Goal: Information Seeking & Learning: Check status

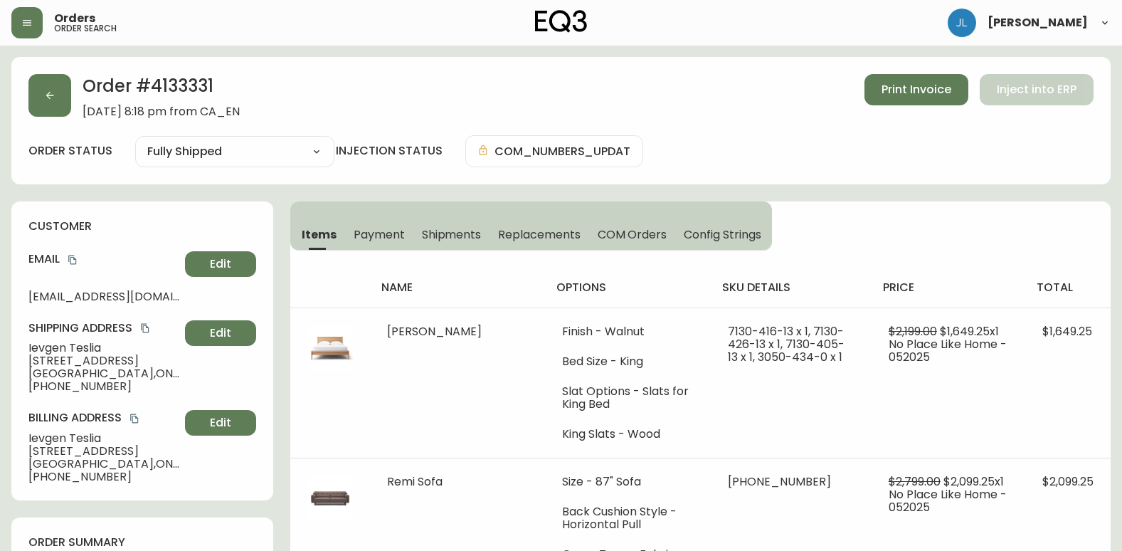
select select "FULLY_SHIPPED"
click at [61, 88] on button "button" at bounding box center [49, 95] width 43 height 43
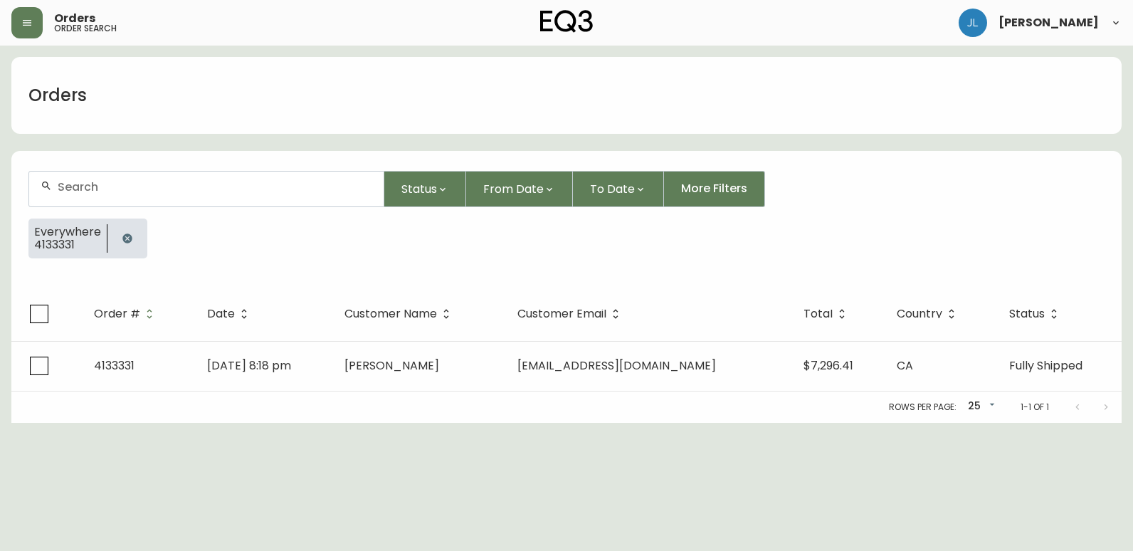
click at [126, 237] on icon "button" at bounding box center [126, 237] width 9 height 9
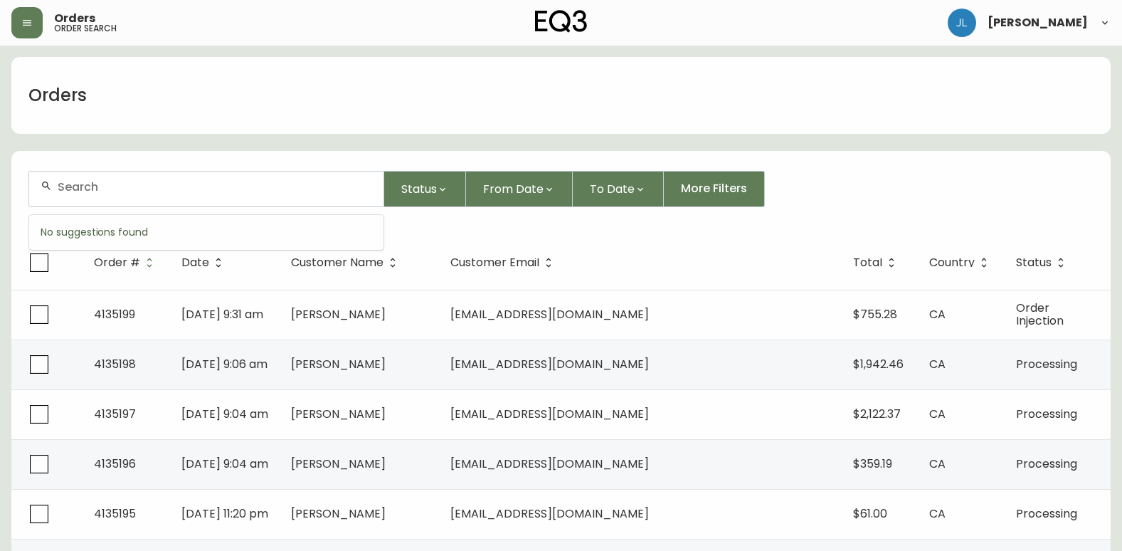
click at [144, 188] on input "text" at bounding box center [215, 187] width 315 height 14
paste input "[PHONE_NUMBER]"
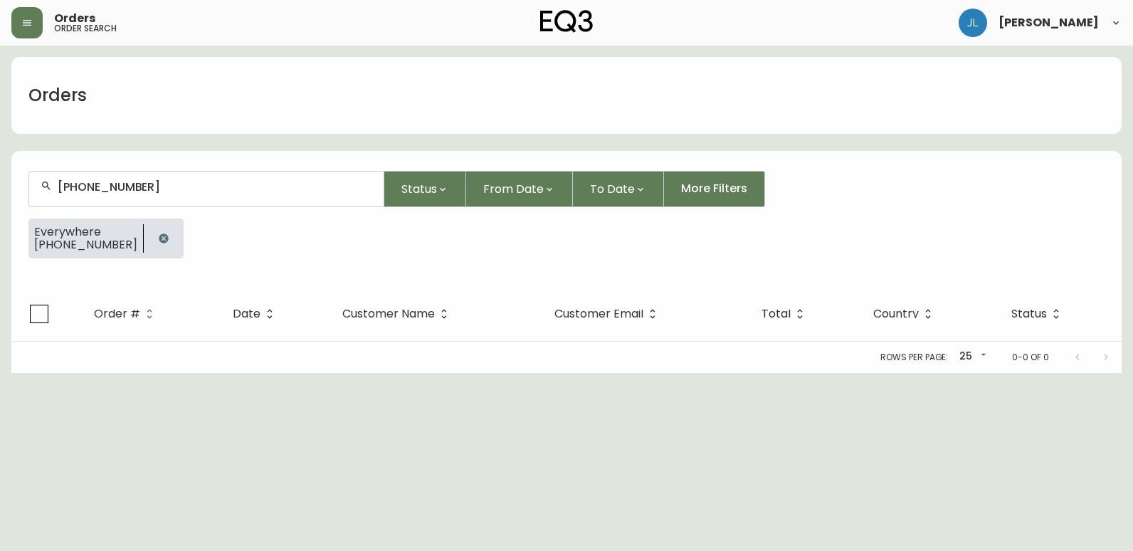
type input "[PHONE_NUMBER]"
click at [158, 233] on icon "button" at bounding box center [163, 238] width 11 height 11
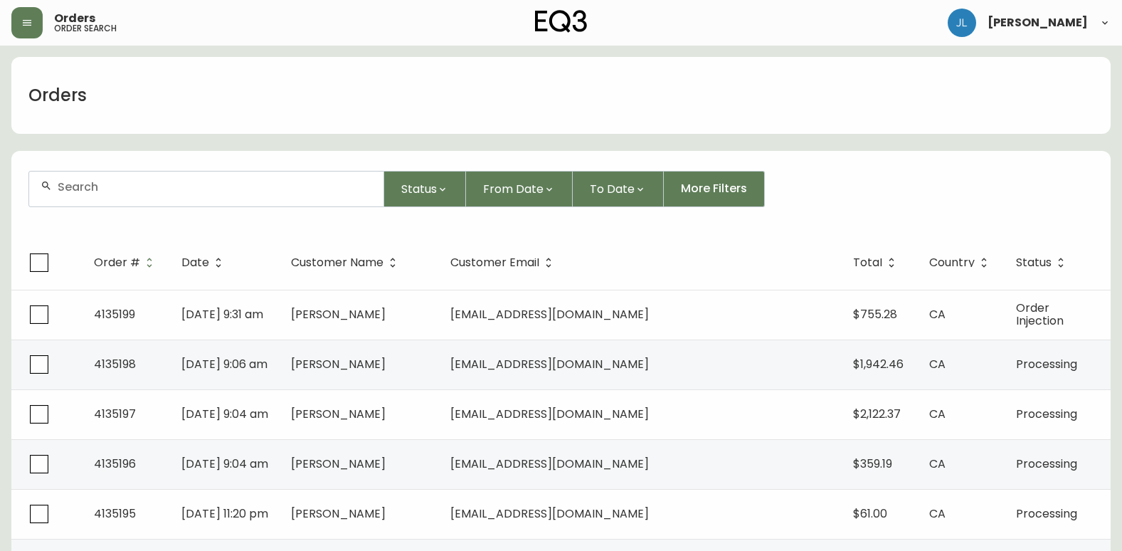
click at [209, 194] on div at bounding box center [206, 189] width 354 height 35
paste input "2042941575"
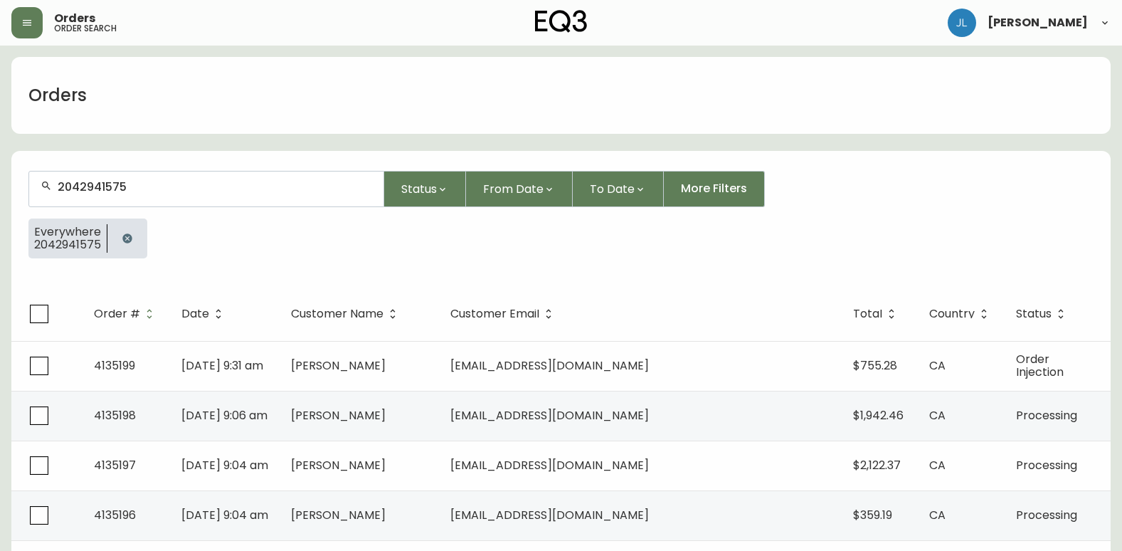
type input "2042941575"
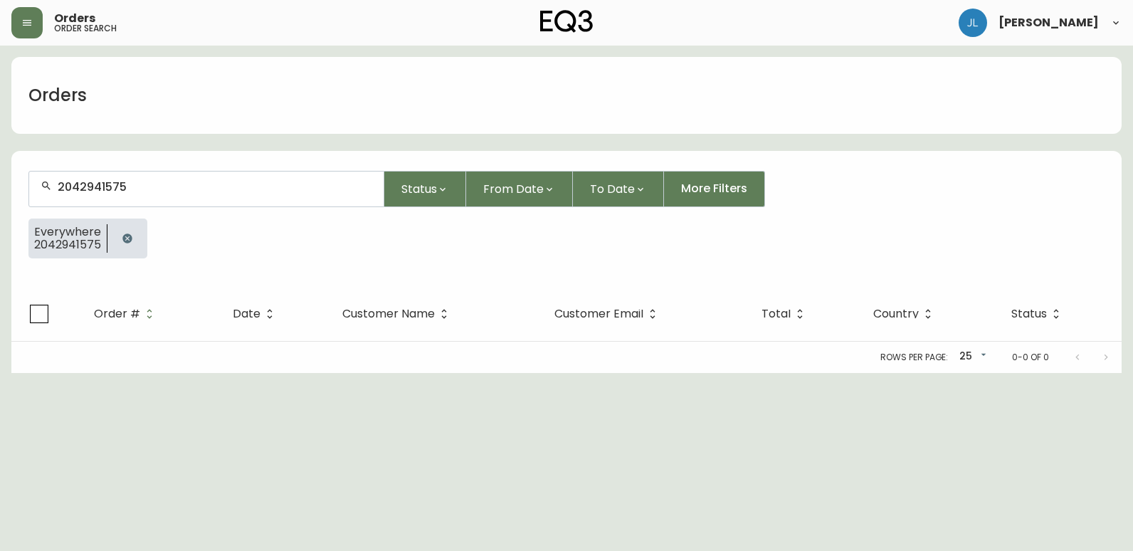
click at [130, 234] on icon "button" at bounding box center [127, 238] width 11 height 11
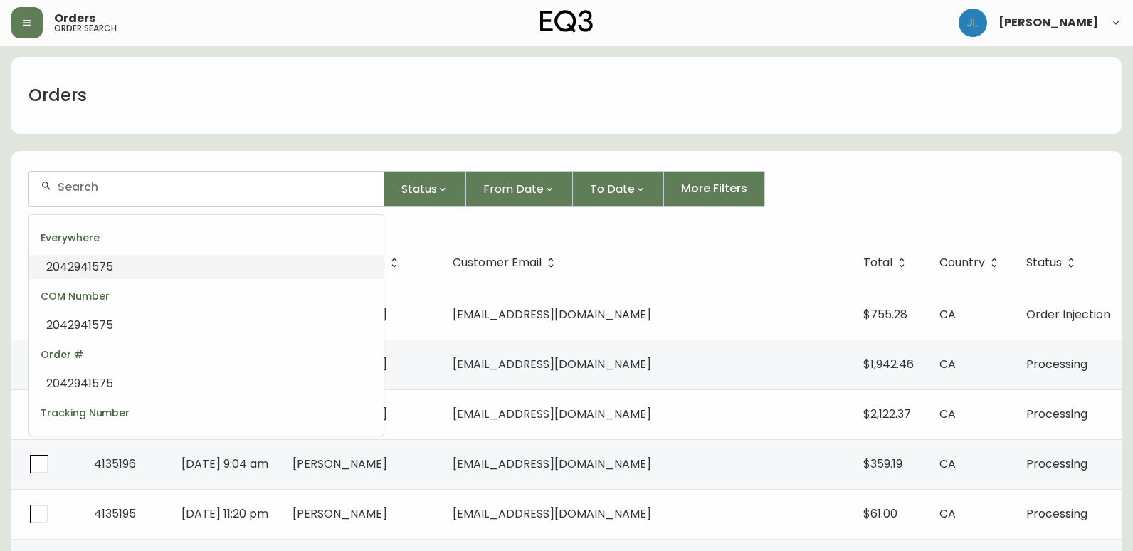
click at [159, 191] on input "text" at bounding box center [215, 187] width 315 height 14
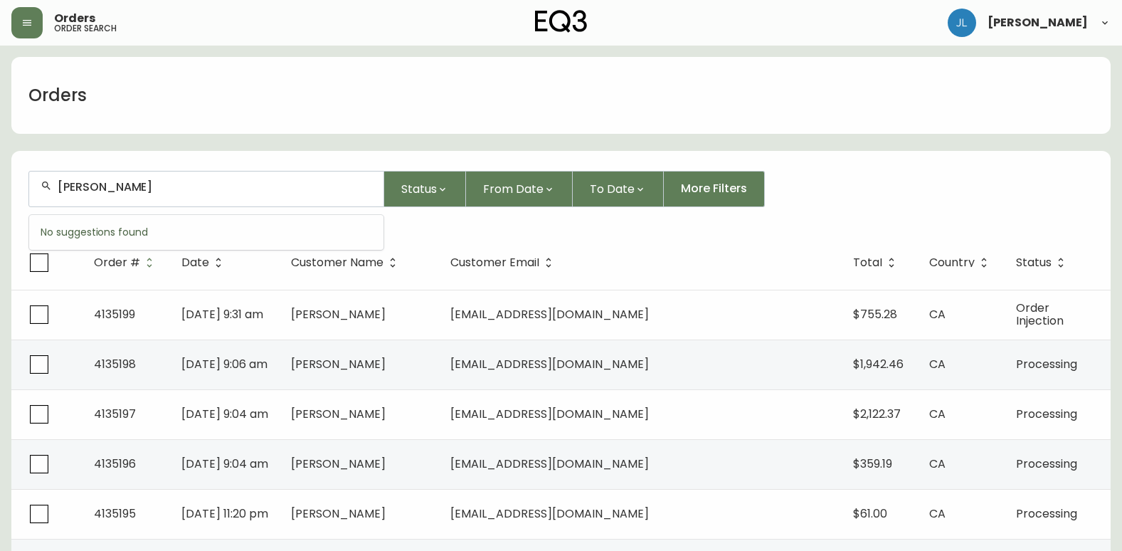
type input "[PERSON_NAME]"
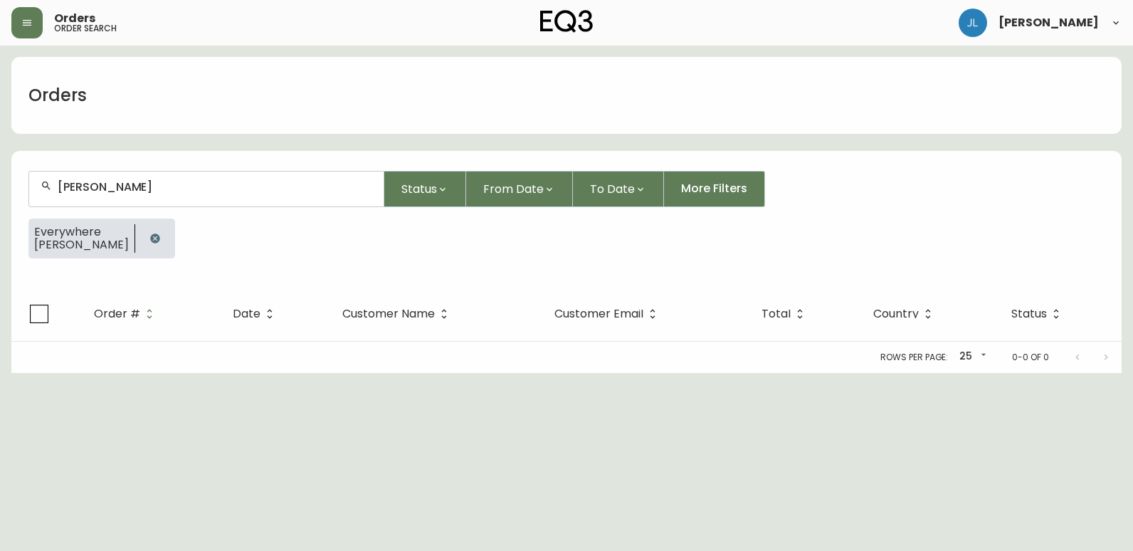
click at [150, 234] on icon "button" at bounding box center [154, 237] width 9 height 9
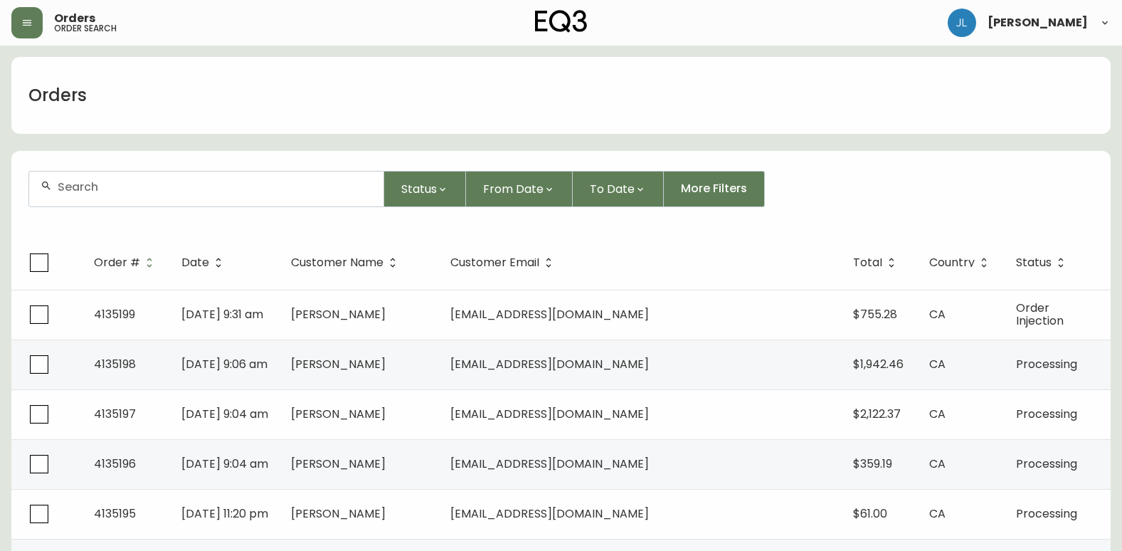
click at [277, 191] on input "text" at bounding box center [215, 187] width 315 height 14
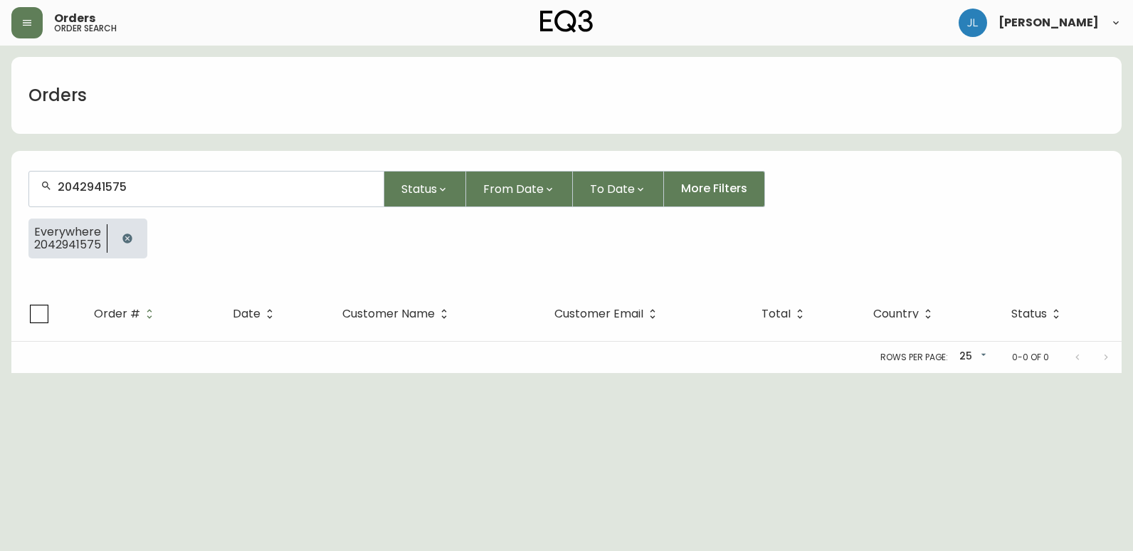
type input "2042941575"
click at [133, 236] on button "button" at bounding box center [127, 238] width 28 height 28
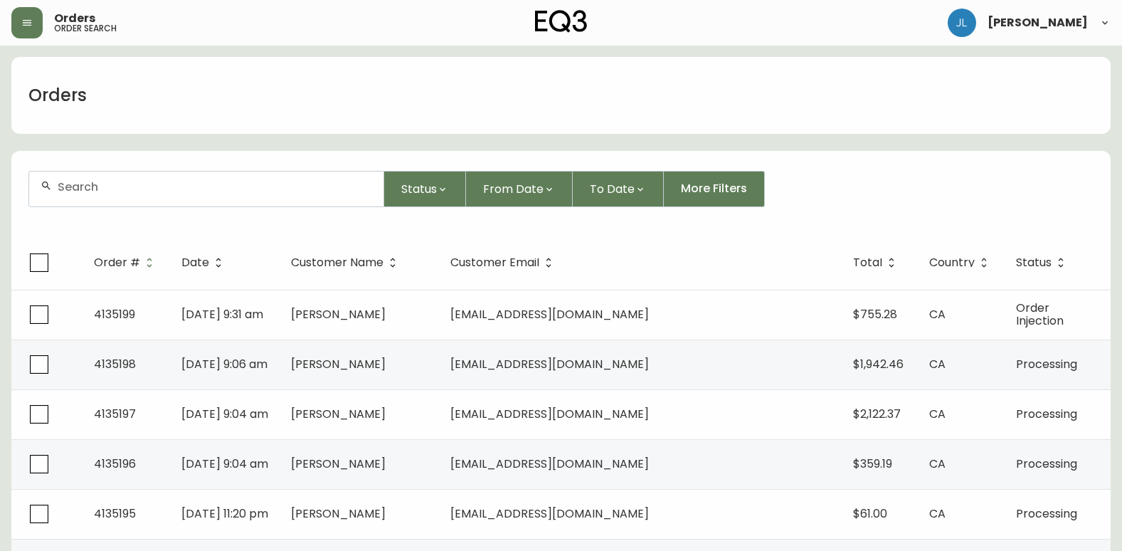
click at [147, 194] on div at bounding box center [206, 189] width 354 height 35
type input "[PERSON_NAME]"
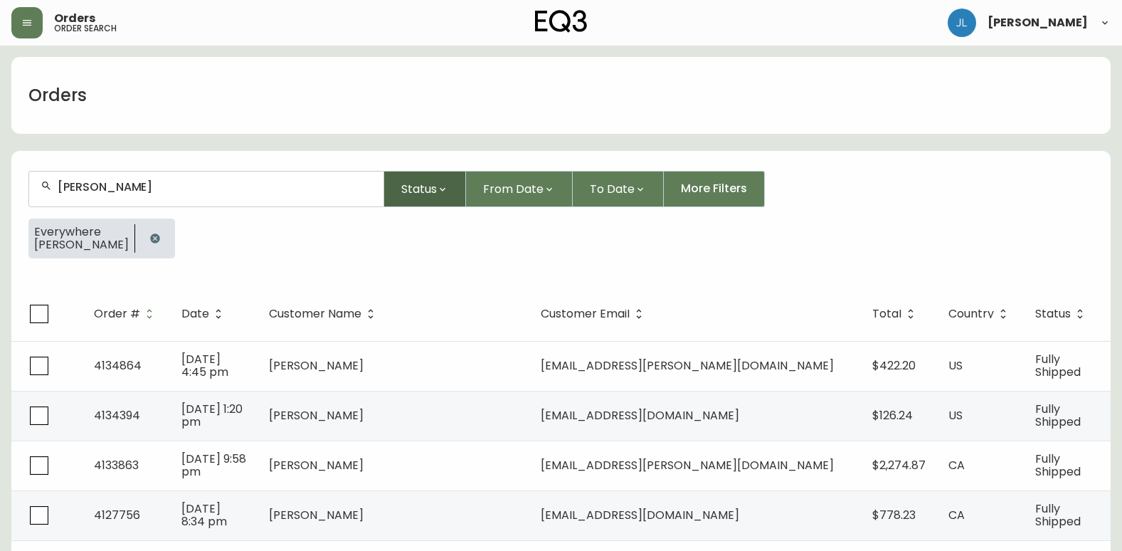
click at [427, 203] on button "Status" at bounding box center [425, 189] width 82 height 36
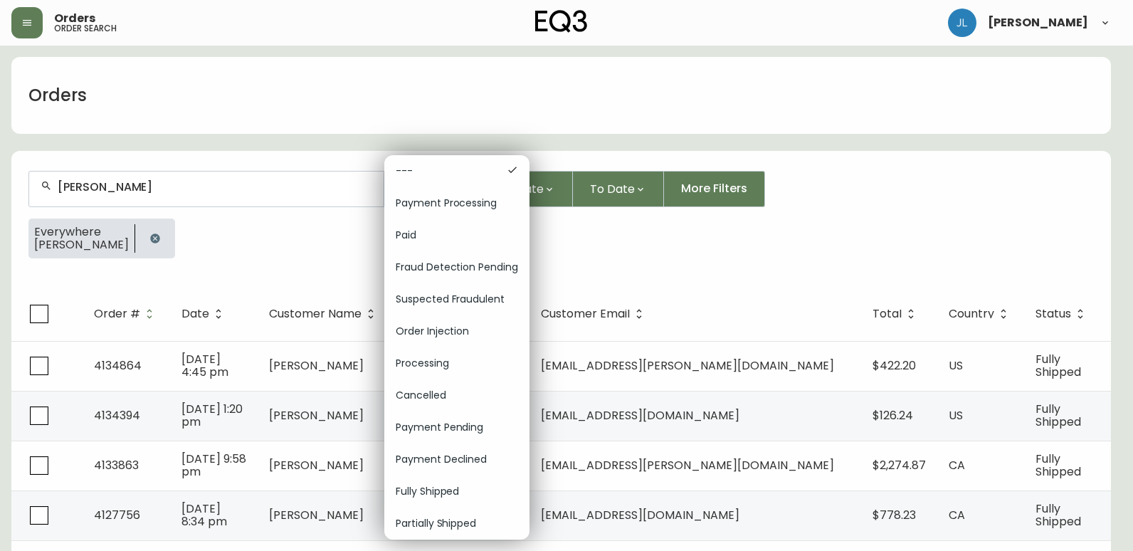
click at [232, 255] on div at bounding box center [566, 275] width 1133 height 551
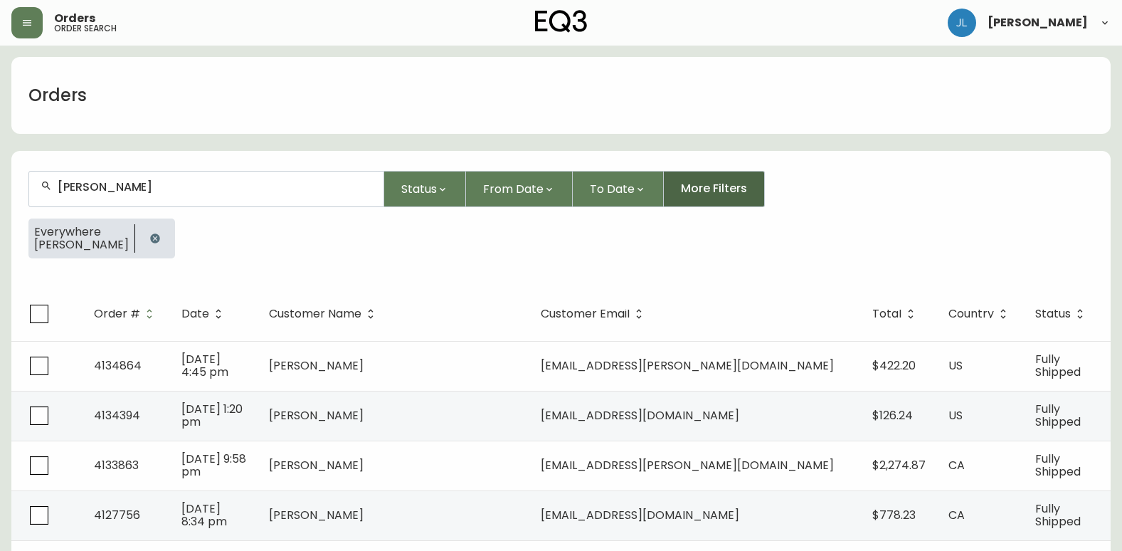
click at [727, 191] on span "More Filters" at bounding box center [714, 189] width 66 height 16
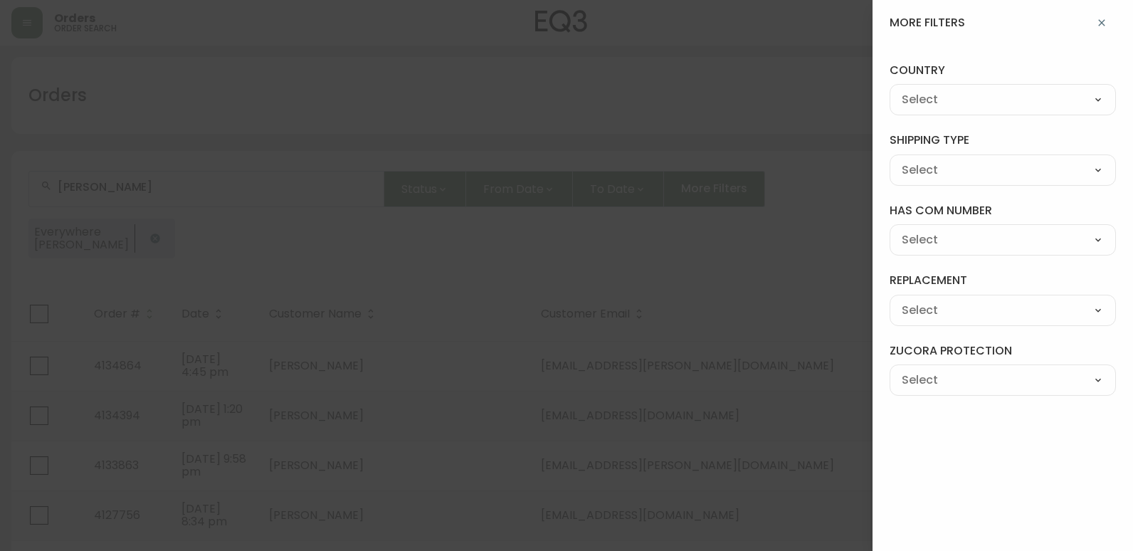
click at [994, 101] on select "--- [GEOGRAPHIC_DATA] [GEOGRAPHIC_DATA]" at bounding box center [1003, 100] width 226 height 21
select select "CA"
click at [890, 90] on select "--- [GEOGRAPHIC_DATA] [GEOGRAPHIC_DATA]" at bounding box center [1003, 100] width 226 height 21
type input "CA"
click at [993, 174] on select "--- FREIGHT PARCEL" at bounding box center [1003, 169] width 226 height 21
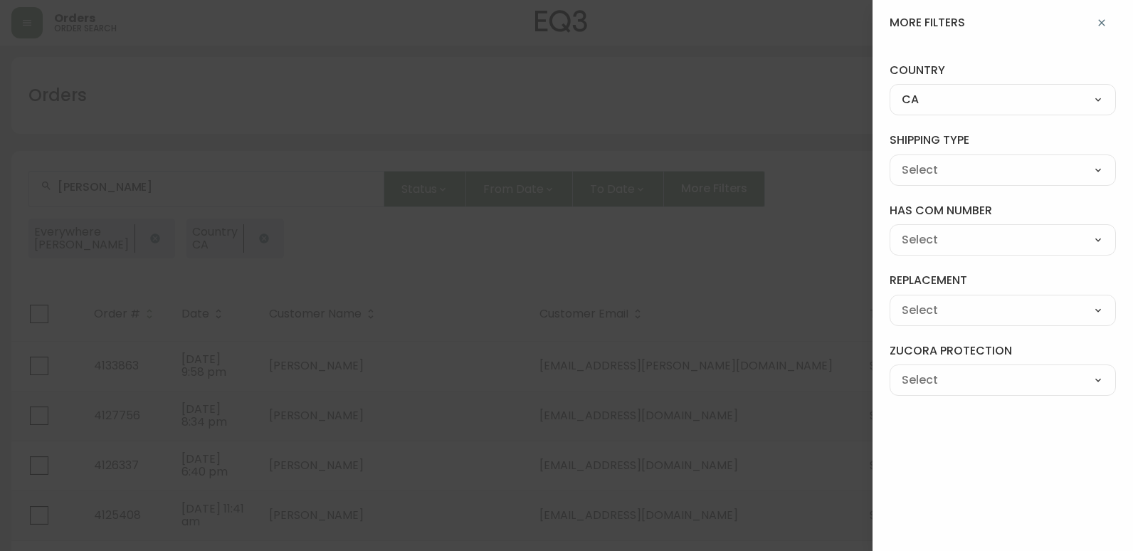
click at [993, 173] on select "--- FREIGHT PARCEL" at bounding box center [1003, 169] width 226 height 21
click at [722, 154] on div at bounding box center [566, 275] width 1133 height 551
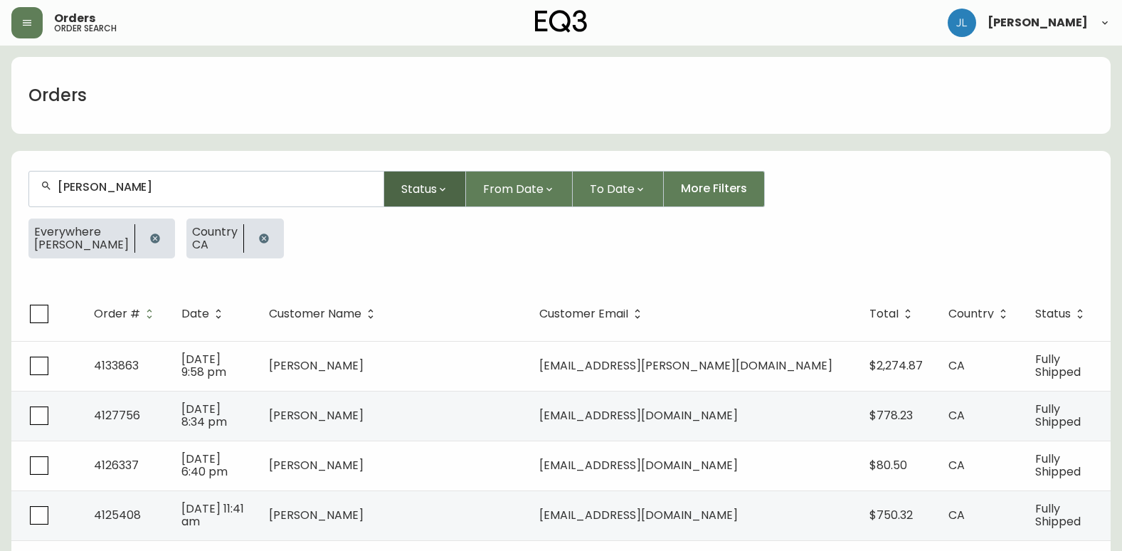
click at [407, 184] on span "Status" at bounding box center [419, 189] width 36 height 18
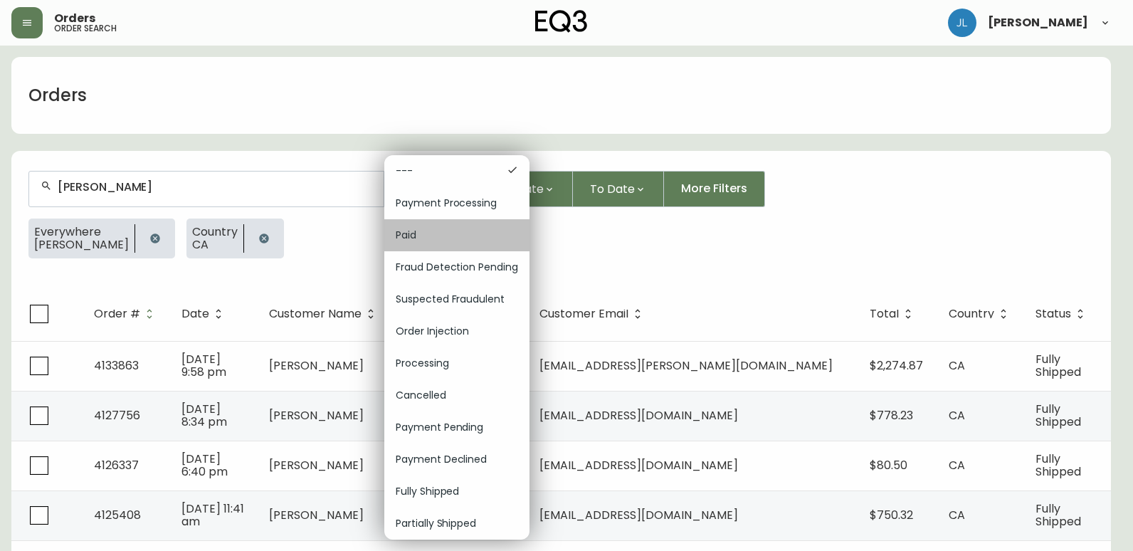
click at [428, 239] on span "Paid" at bounding box center [457, 235] width 122 height 15
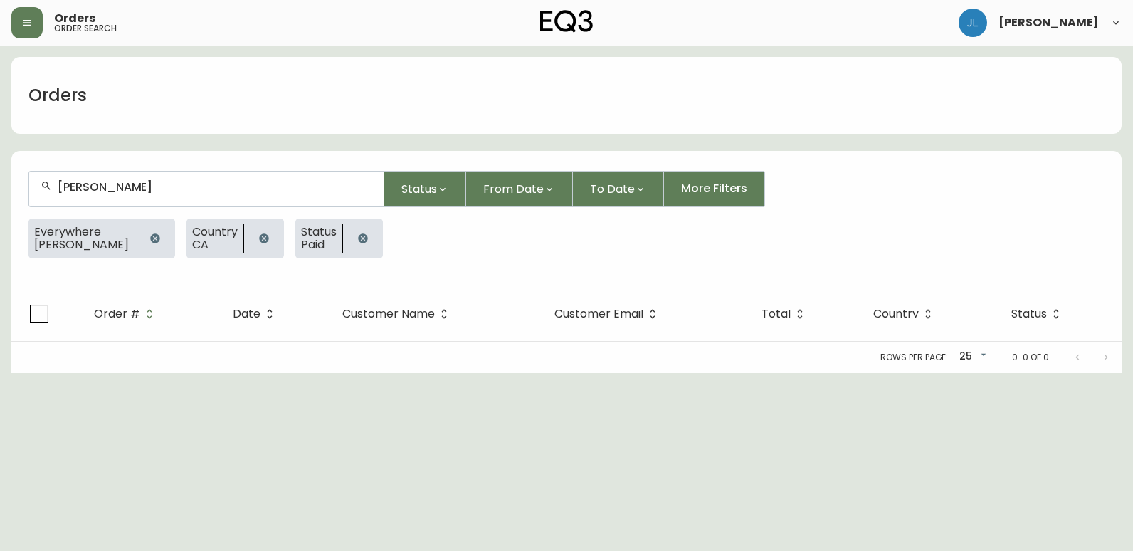
click at [358, 241] on icon "button" at bounding box center [362, 237] width 9 height 9
click at [440, 189] on icon "button" at bounding box center [442, 189] width 11 height 11
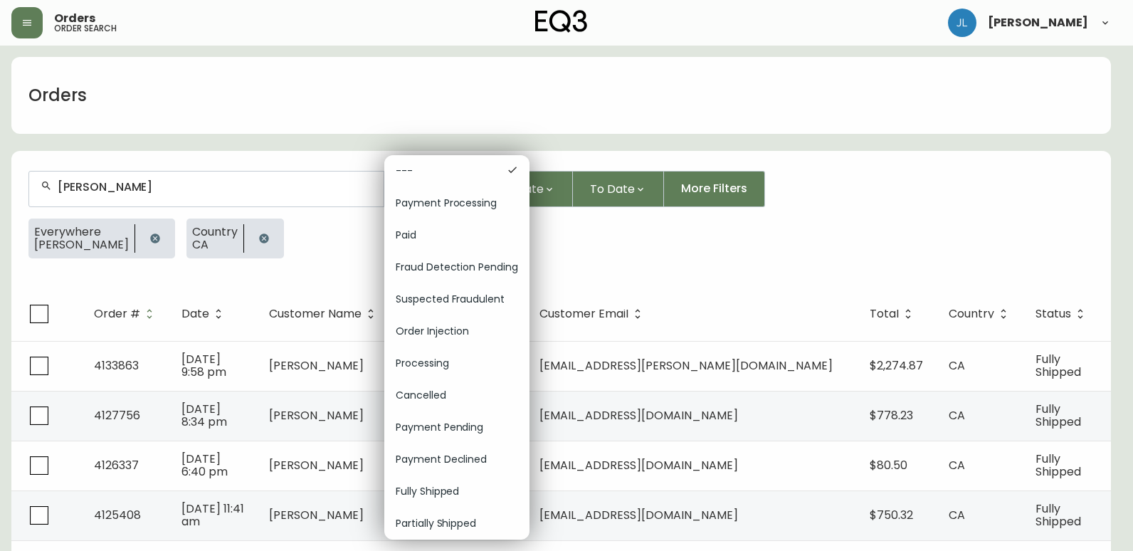
click at [445, 522] on span "Partially Shipped" at bounding box center [457, 523] width 122 height 15
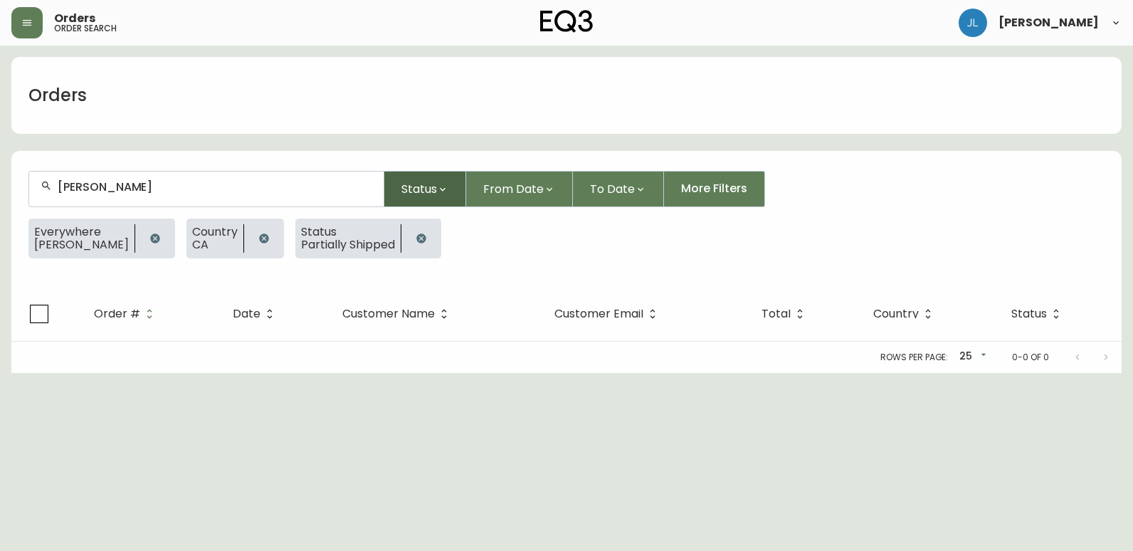
click at [430, 183] on span "Status" at bounding box center [419, 189] width 36 height 18
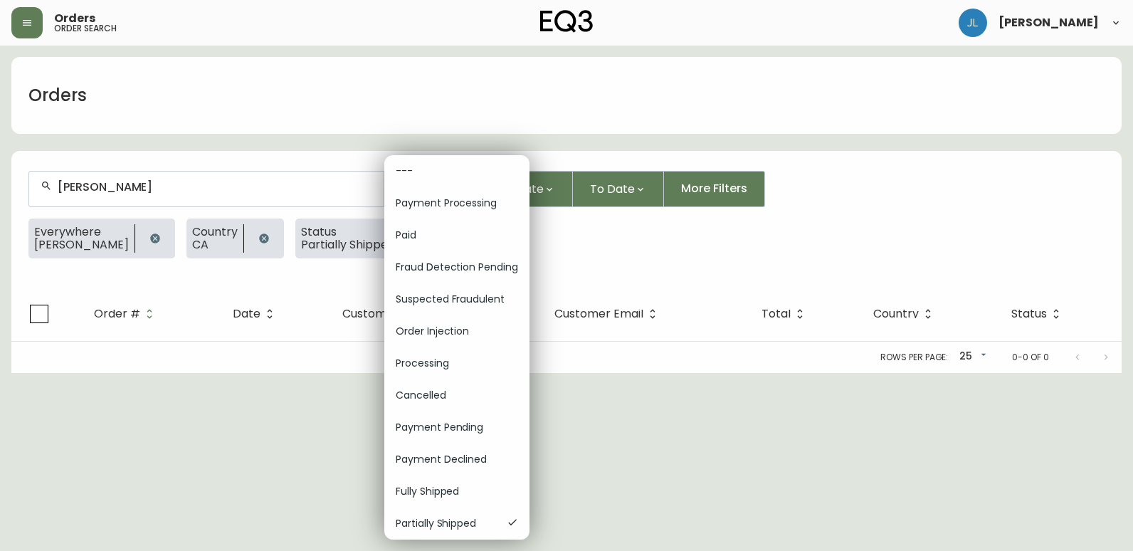
click at [346, 174] on div at bounding box center [566, 275] width 1133 height 551
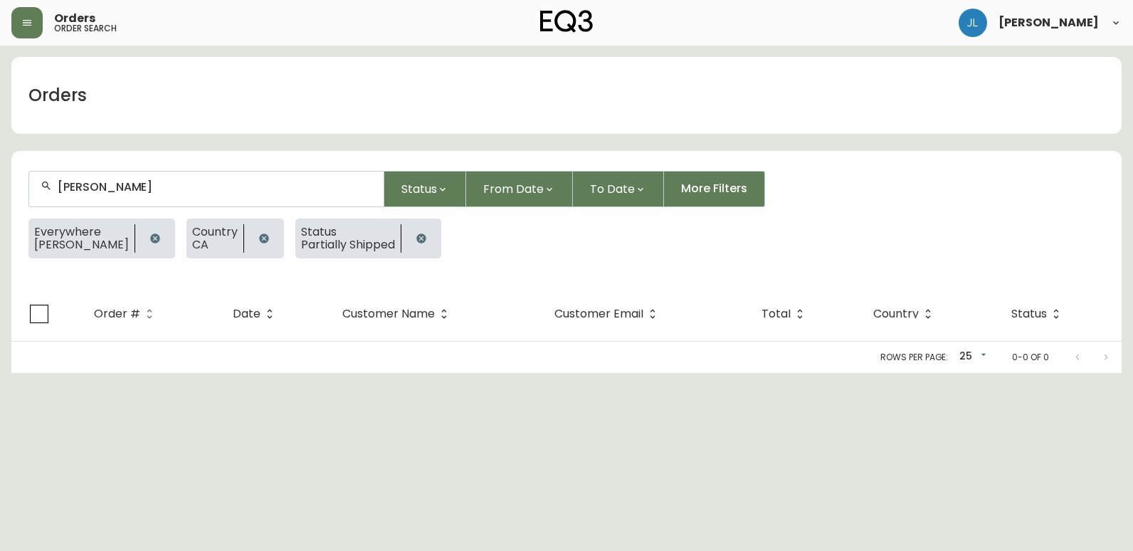
click at [416, 240] on icon "button" at bounding box center [421, 238] width 11 height 11
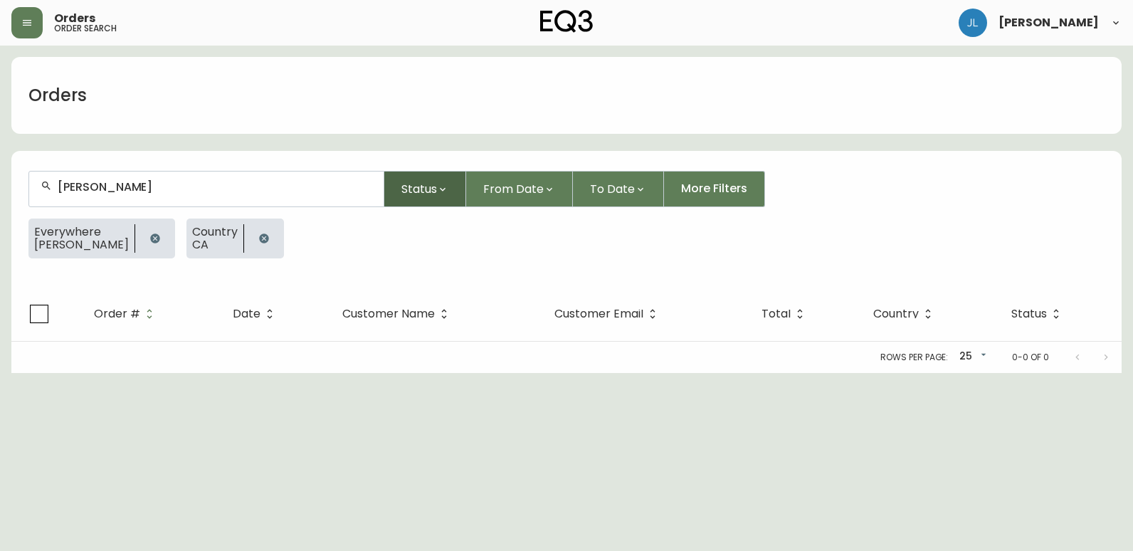
click at [412, 184] on span "Status" at bounding box center [419, 189] width 36 height 18
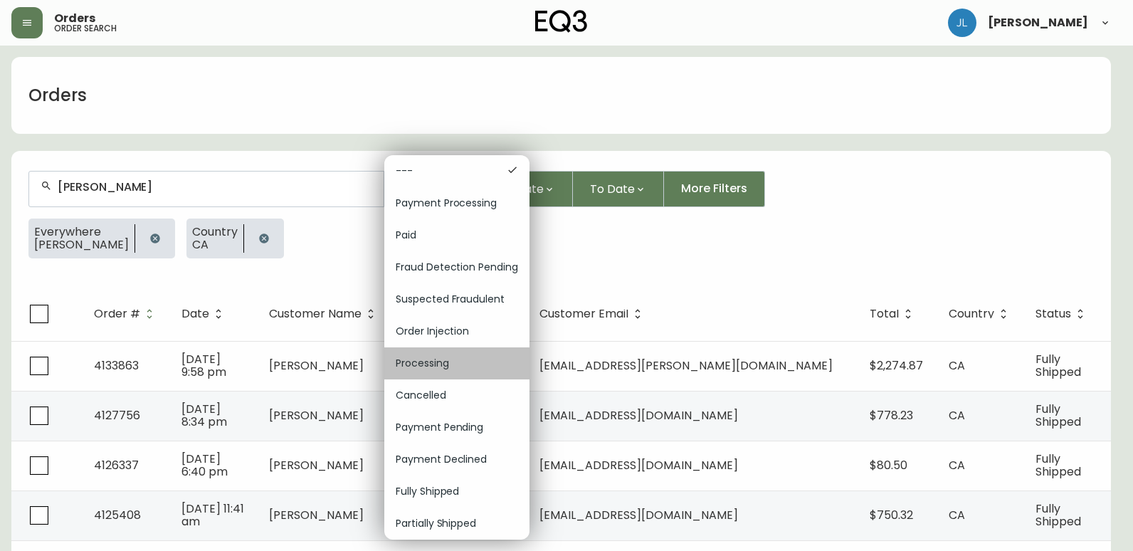
click at [455, 362] on span "Processing" at bounding box center [457, 363] width 122 height 15
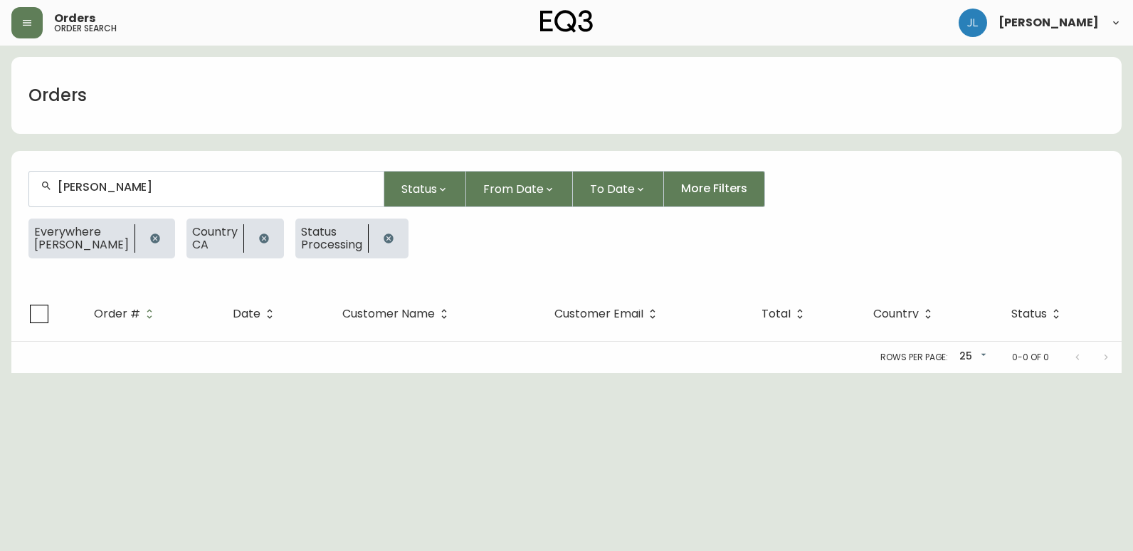
click at [384, 242] on icon "button" at bounding box center [388, 237] width 9 height 9
click at [414, 191] on span "Status" at bounding box center [419, 189] width 36 height 18
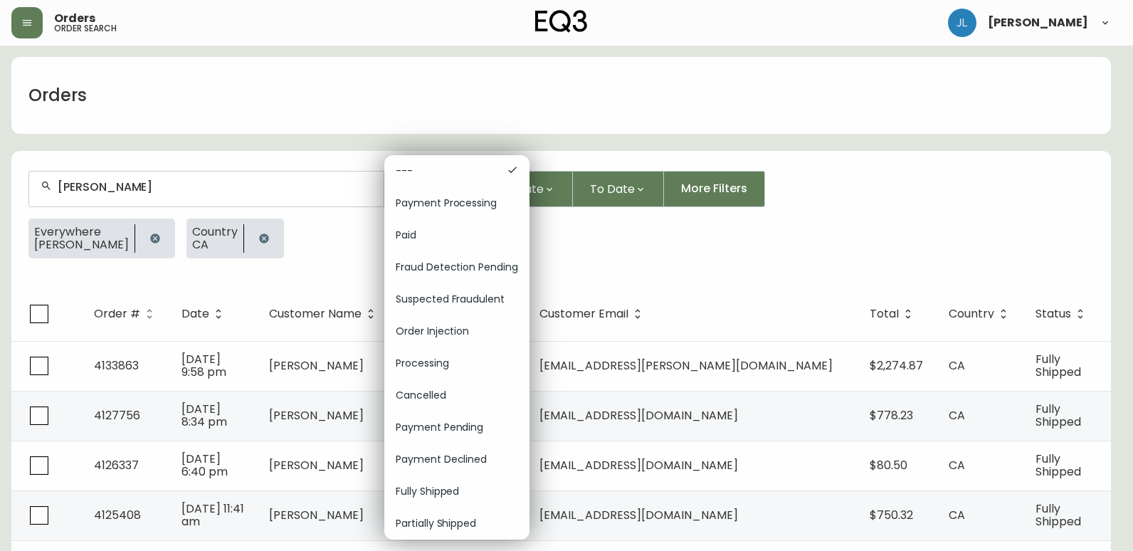
click at [313, 263] on div at bounding box center [566, 275] width 1133 height 551
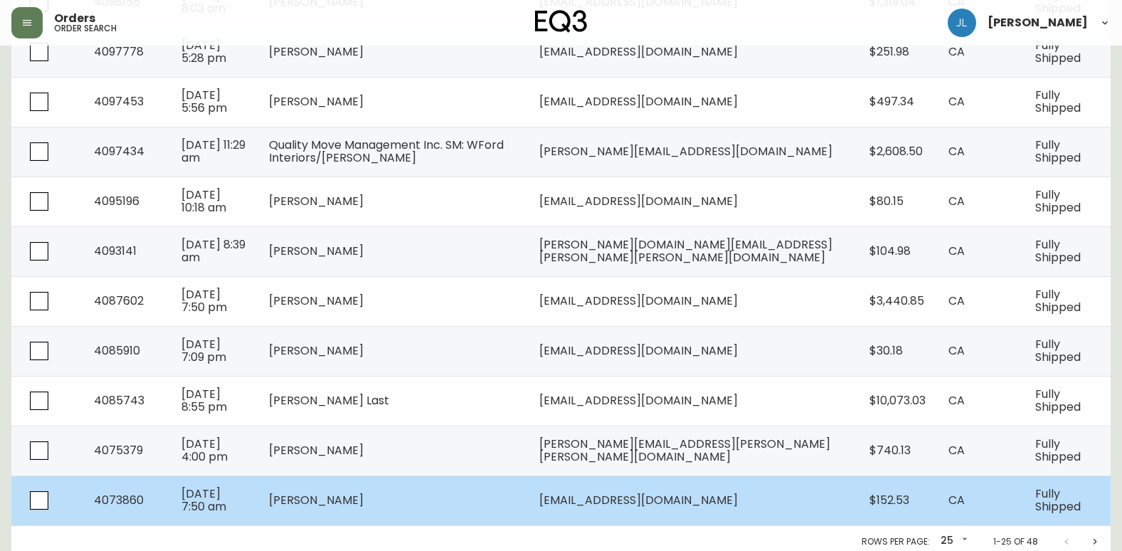
scroll to position [1068, 0]
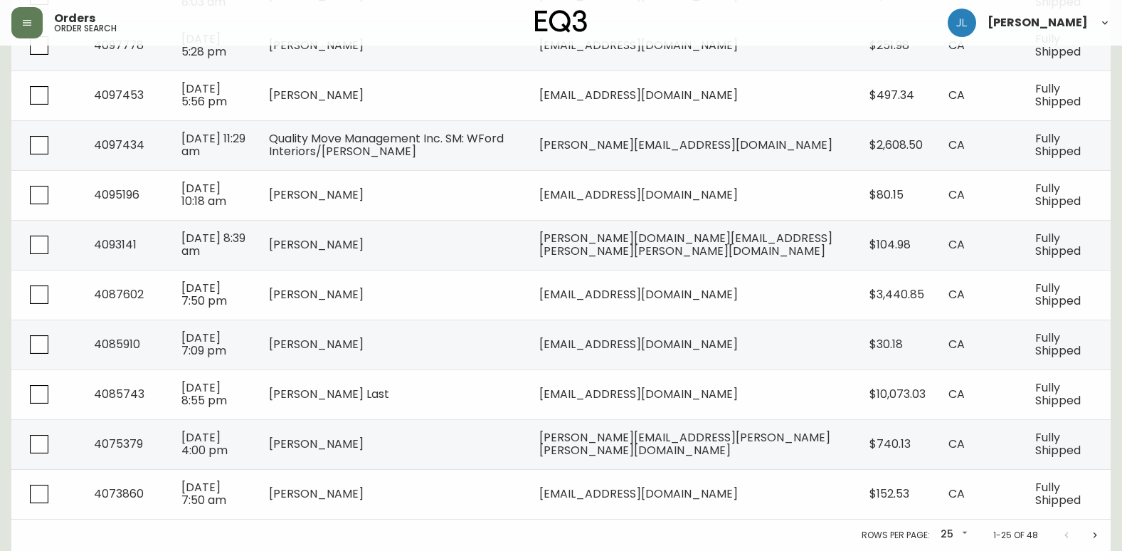
click at [1095, 537] on icon "Next page" at bounding box center [1096, 535] width 4 height 6
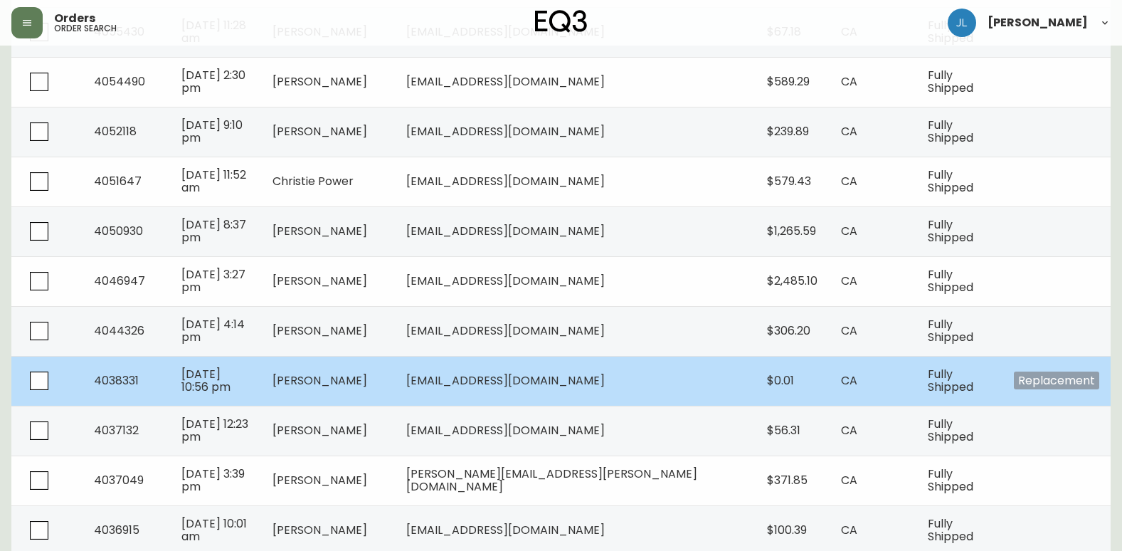
scroll to position [968, 0]
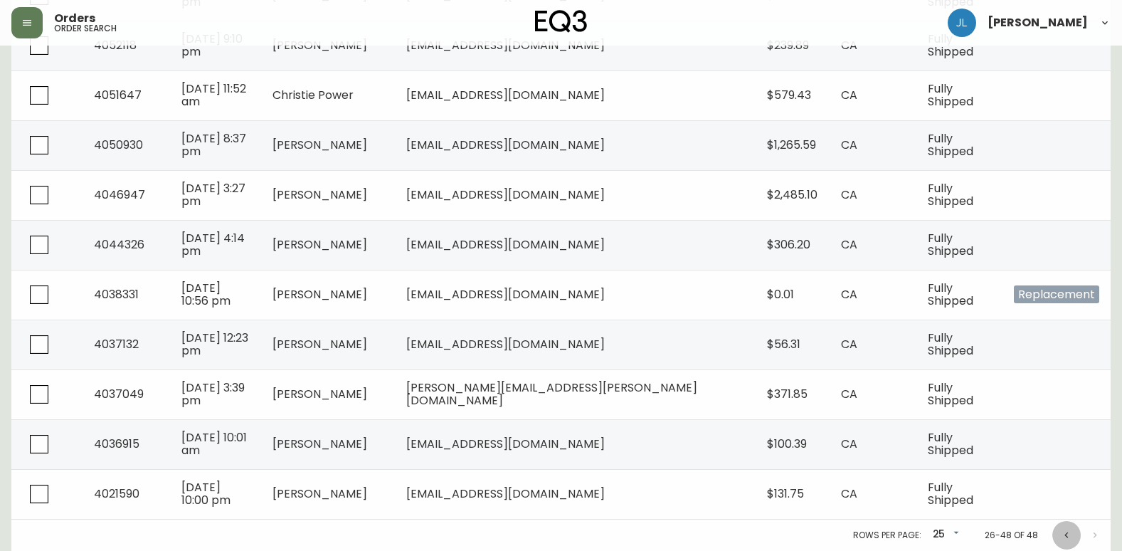
click at [1072, 537] on icon "Previous page" at bounding box center [1066, 534] width 11 height 11
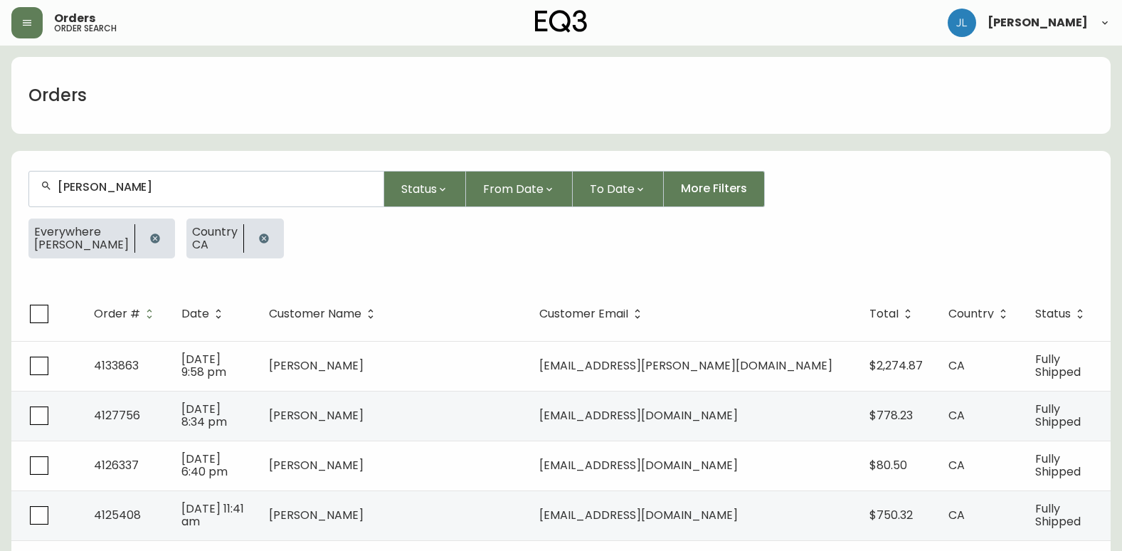
drag, startPoint x: 36, startPoint y: 163, endPoint x: 114, endPoint y: 196, distance: 84.9
click at [36, 163] on form "Christie Status From Date To Date More Filters Everywhere Christie Country [GEO…" at bounding box center [561, 220] width 1100 height 133
click at [259, 236] on icon "button" at bounding box center [263, 237] width 9 height 9
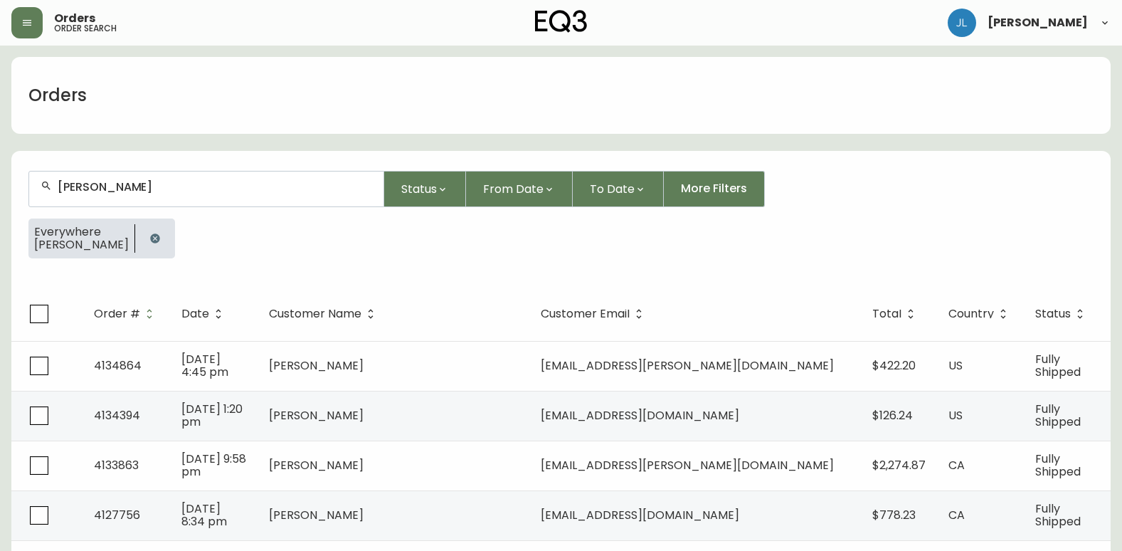
click at [149, 240] on icon "button" at bounding box center [154, 238] width 11 height 11
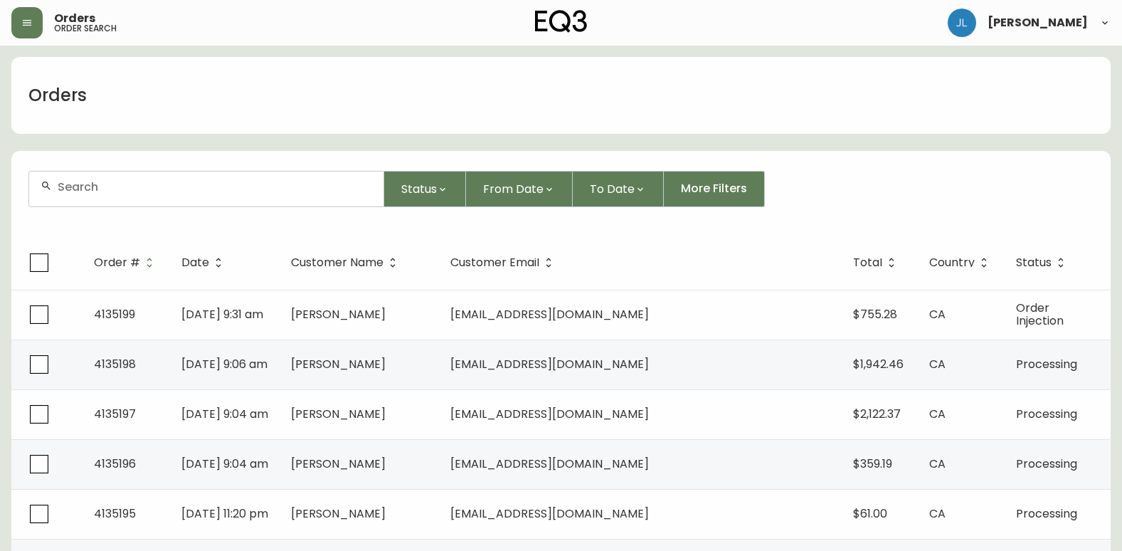
click at [197, 194] on div at bounding box center [206, 189] width 354 height 35
paste input "[PERSON_NAME]"
type input "[PERSON_NAME]"
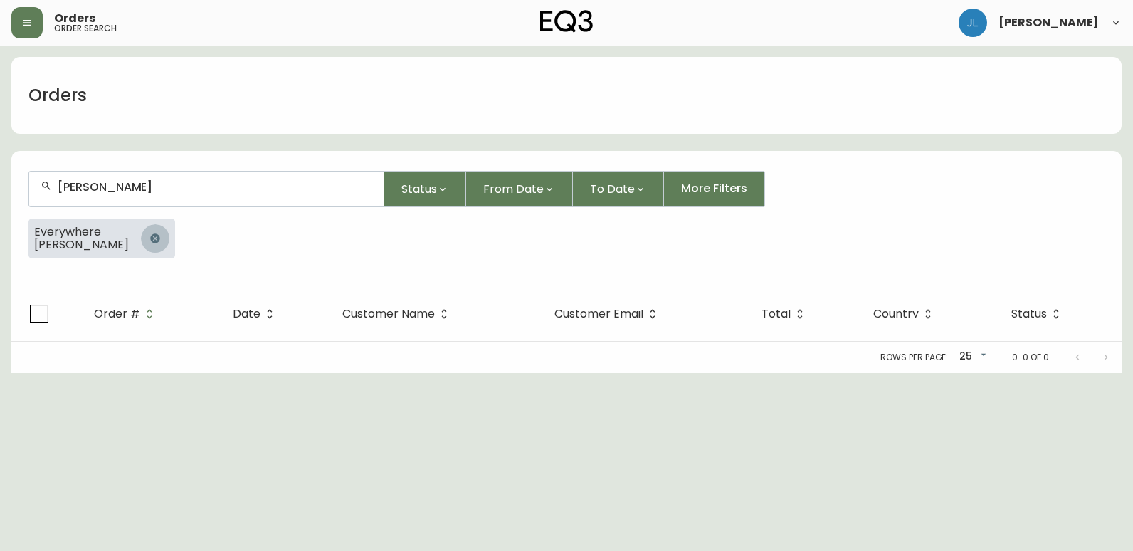
click at [149, 233] on icon "button" at bounding box center [154, 238] width 11 height 11
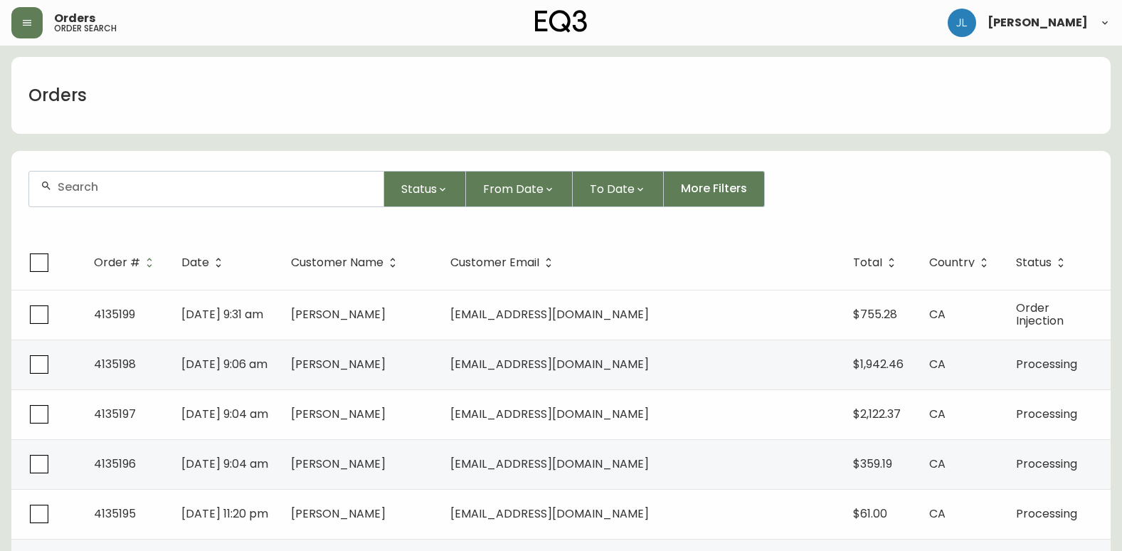
click at [178, 195] on div at bounding box center [206, 189] width 354 height 35
paste input "[EMAIL_ADDRESS][DOMAIN_NAME]"
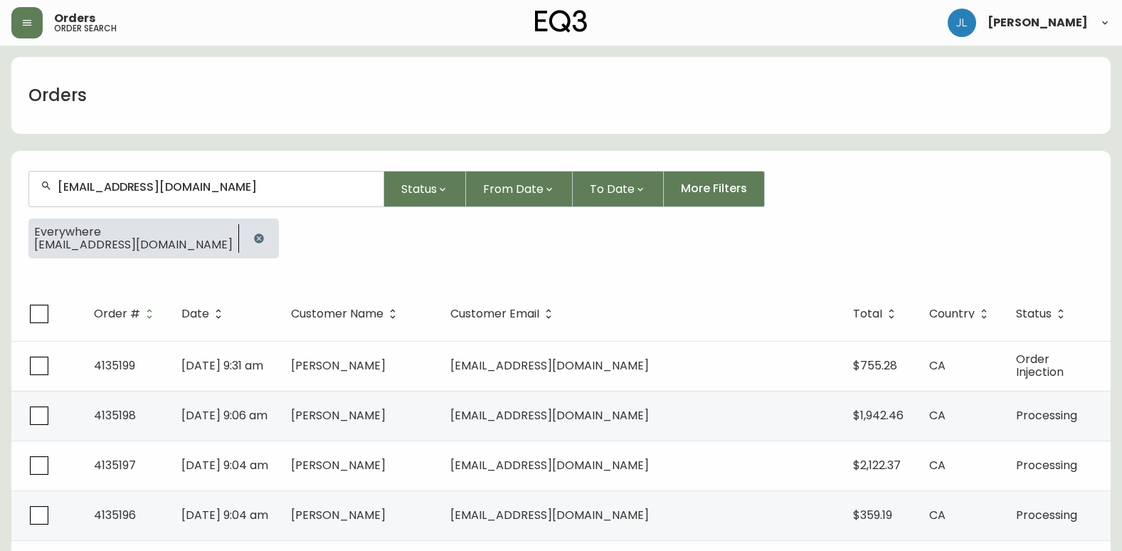
type input "[EMAIL_ADDRESS][DOMAIN_NAME]"
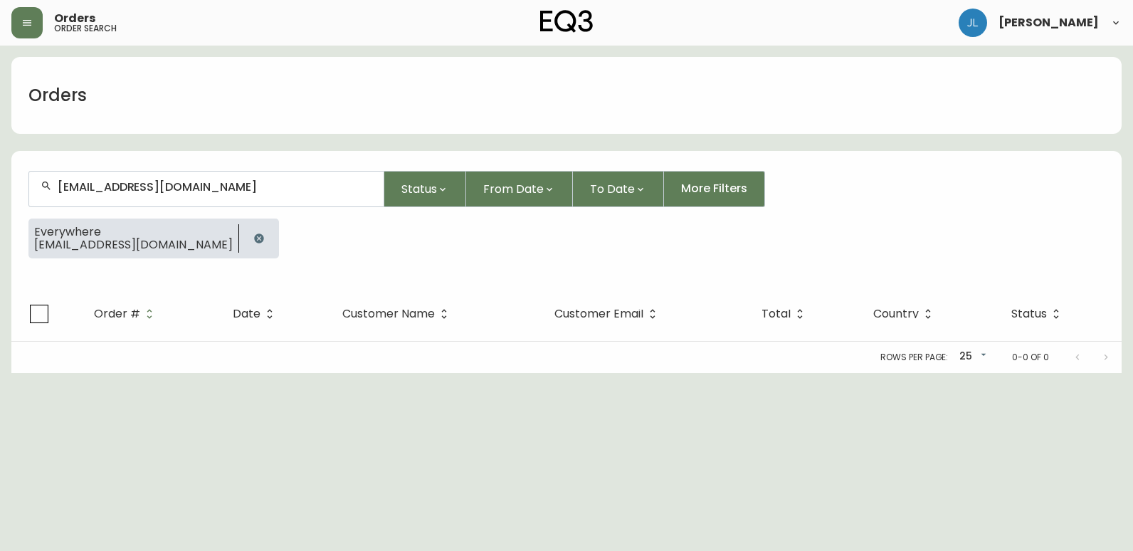
click at [253, 241] on icon "button" at bounding box center [258, 238] width 11 height 11
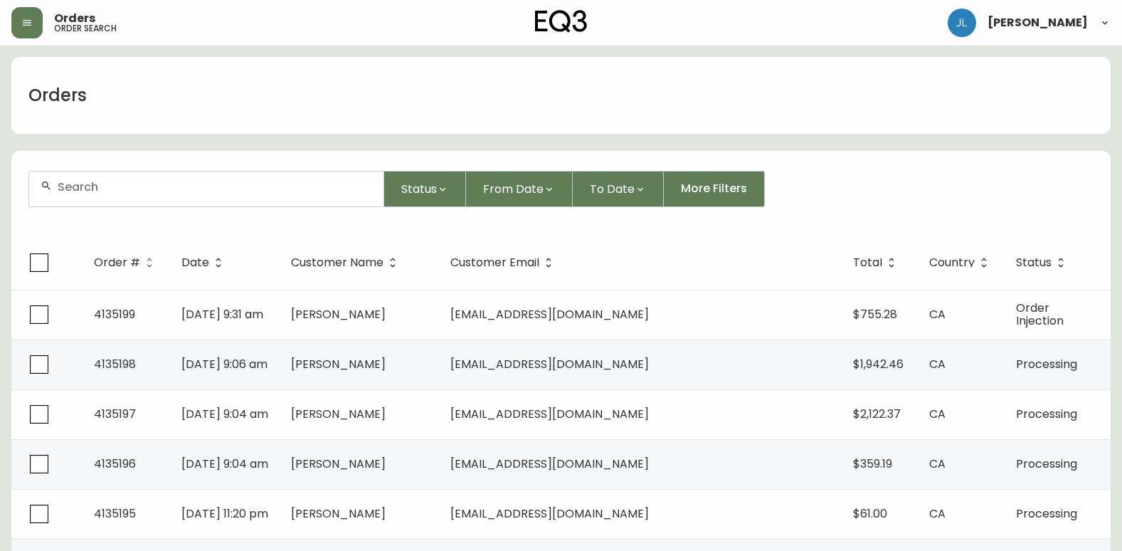
click at [260, 195] on div at bounding box center [206, 189] width 354 height 35
paste input "[PHONE_NUMBER]"
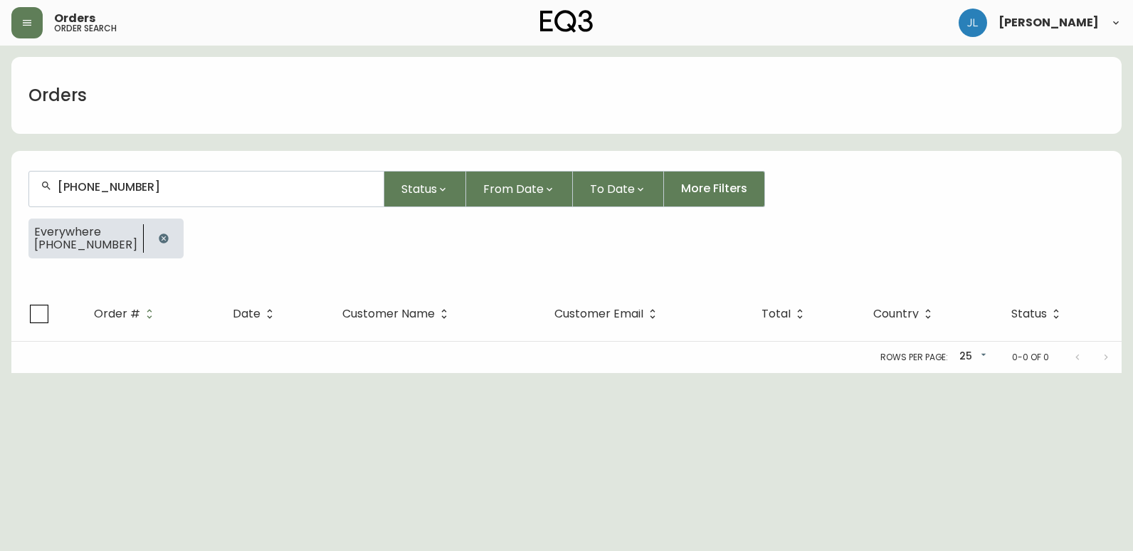
type input "[PHONE_NUMBER]"
click at [158, 239] on icon "button" at bounding box center [163, 238] width 11 height 11
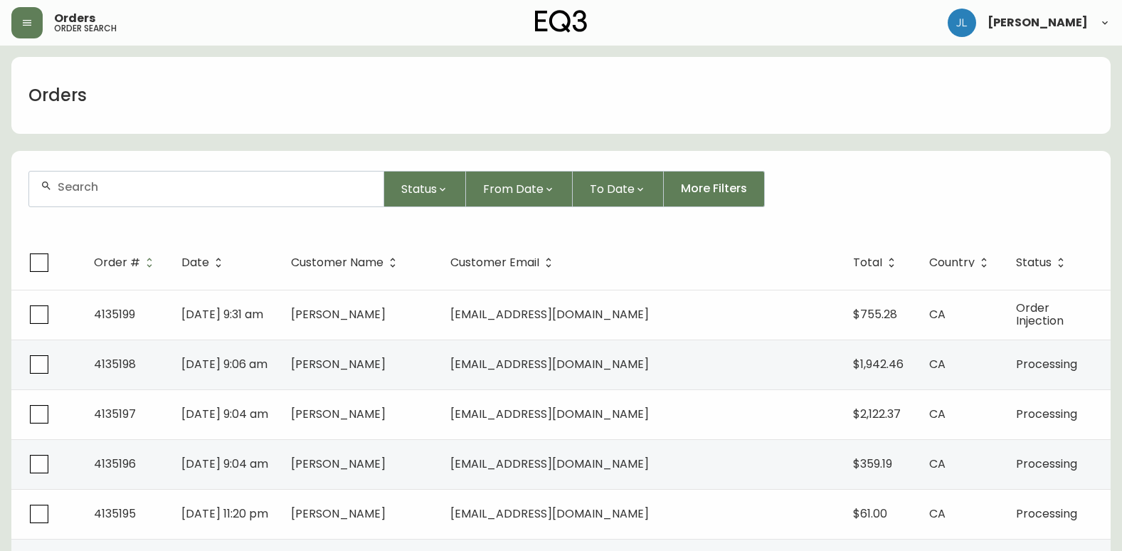
click at [135, 189] on input "text" at bounding box center [215, 187] width 315 height 14
paste input "2049551744"
type input "2049551744"
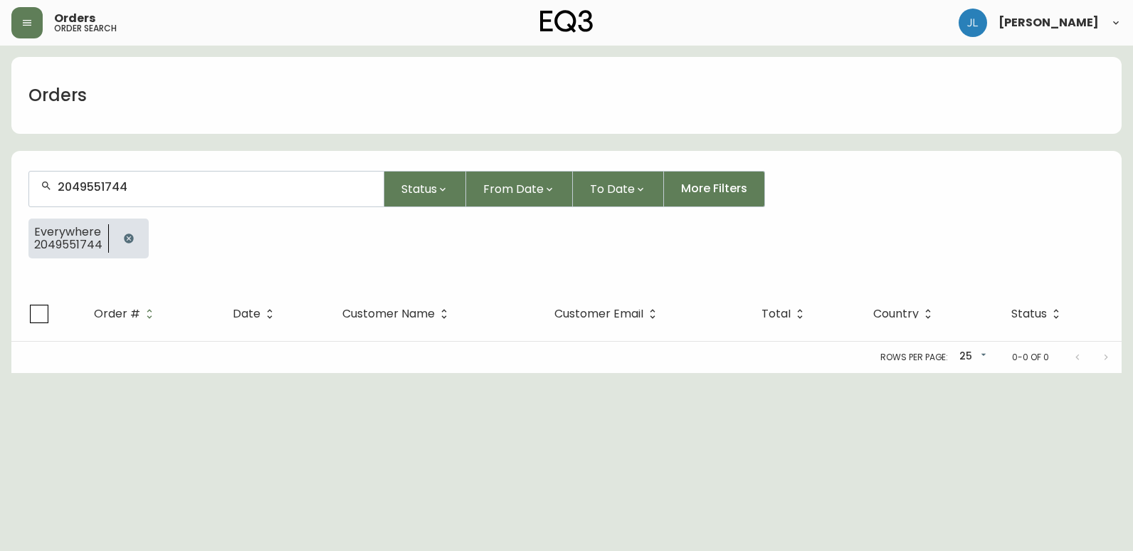
click at [125, 239] on icon "button" at bounding box center [128, 237] width 9 height 9
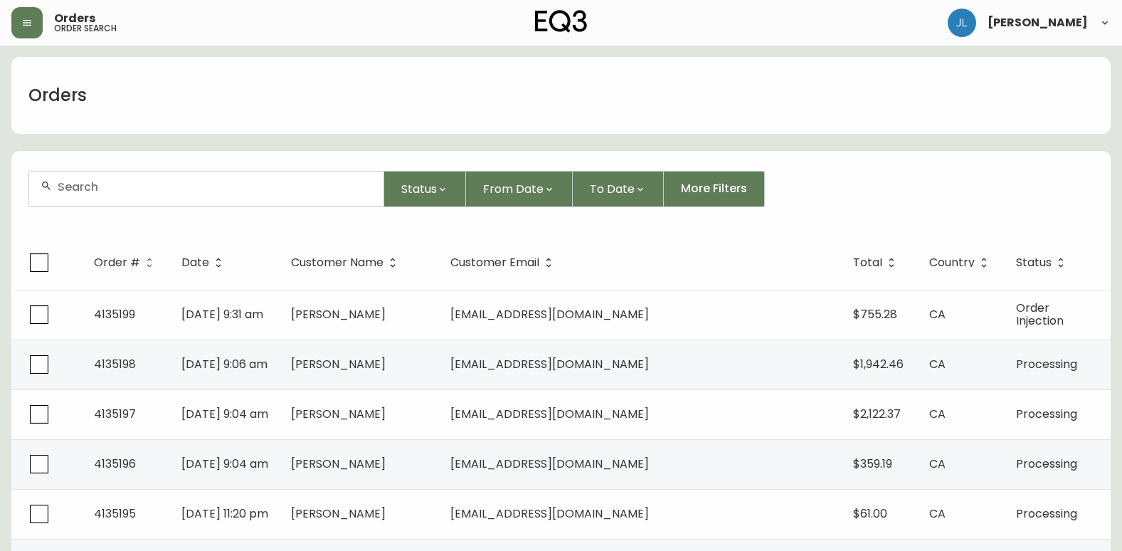
click at [209, 183] on input "text" at bounding box center [215, 187] width 315 height 14
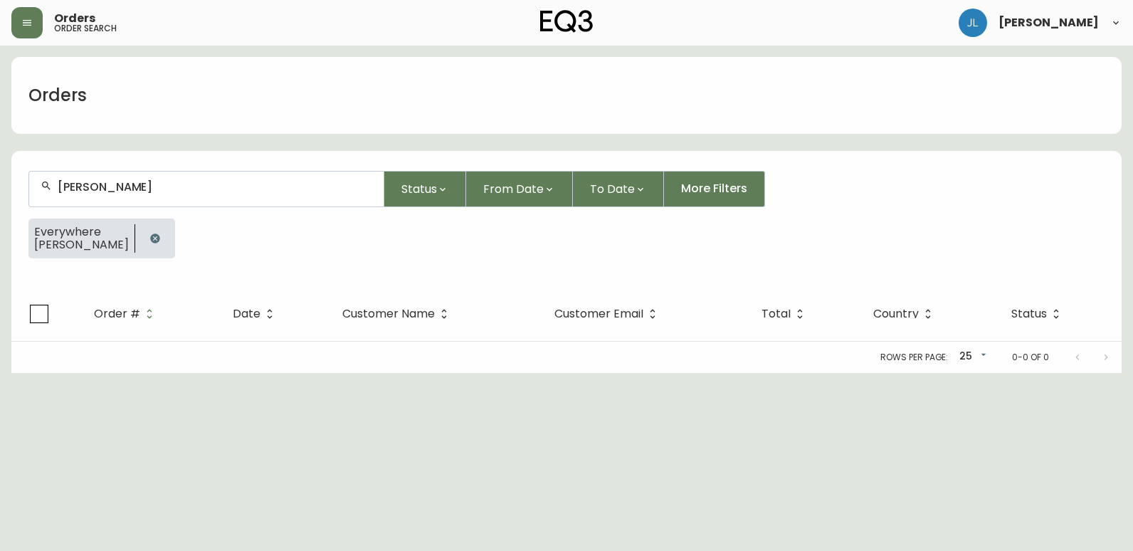
type input "[PERSON_NAME]"
click at [147, 233] on button "button" at bounding box center [155, 238] width 28 height 28
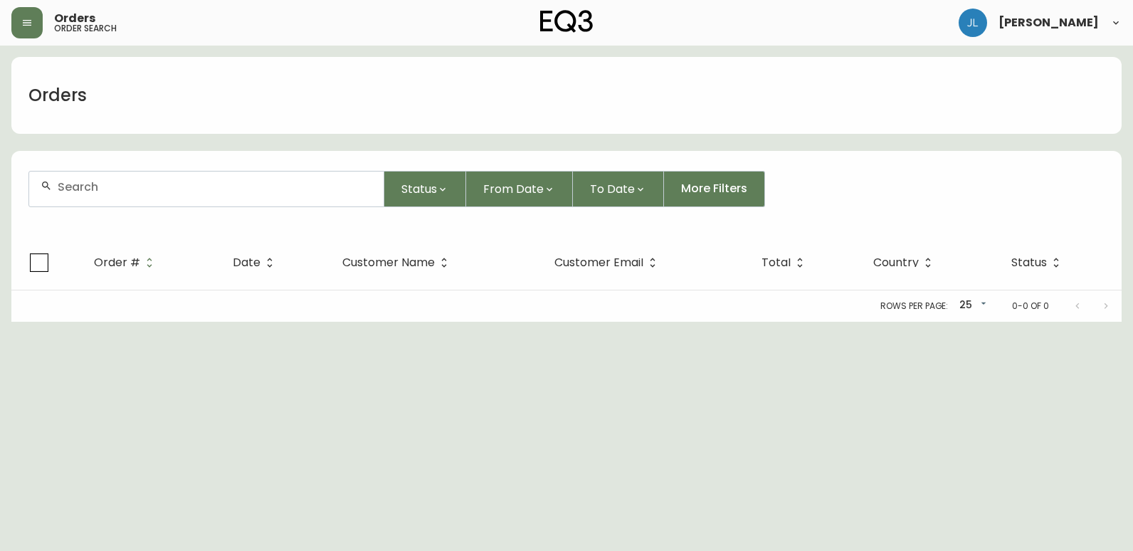
click at [142, 192] on input "text" at bounding box center [215, 187] width 315 height 14
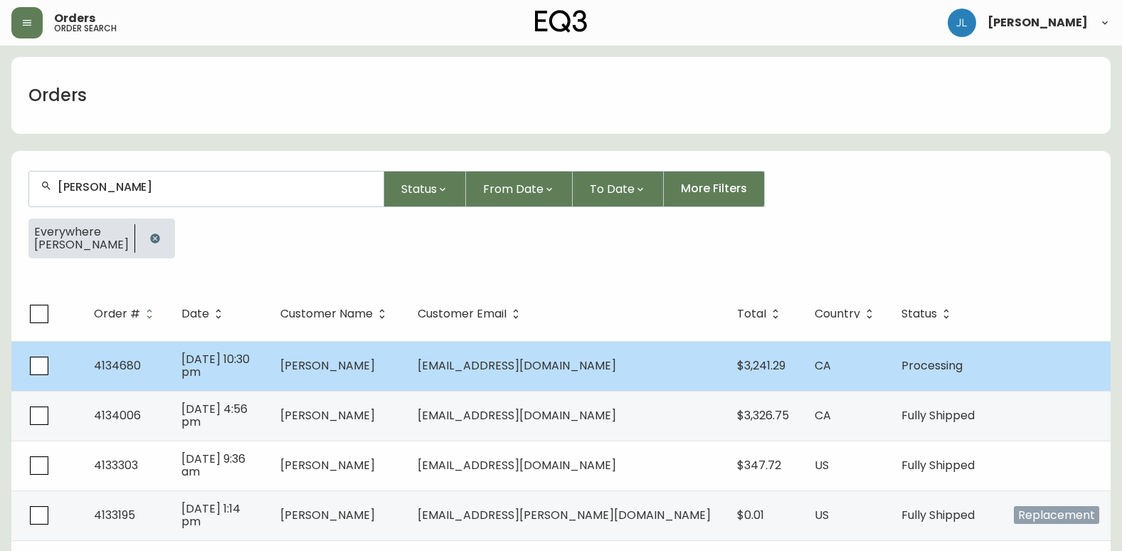
type input "[PERSON_NAME]"
click at [170, 368] on td "4134680" at bounding box center [127, 366] width 88 height 50
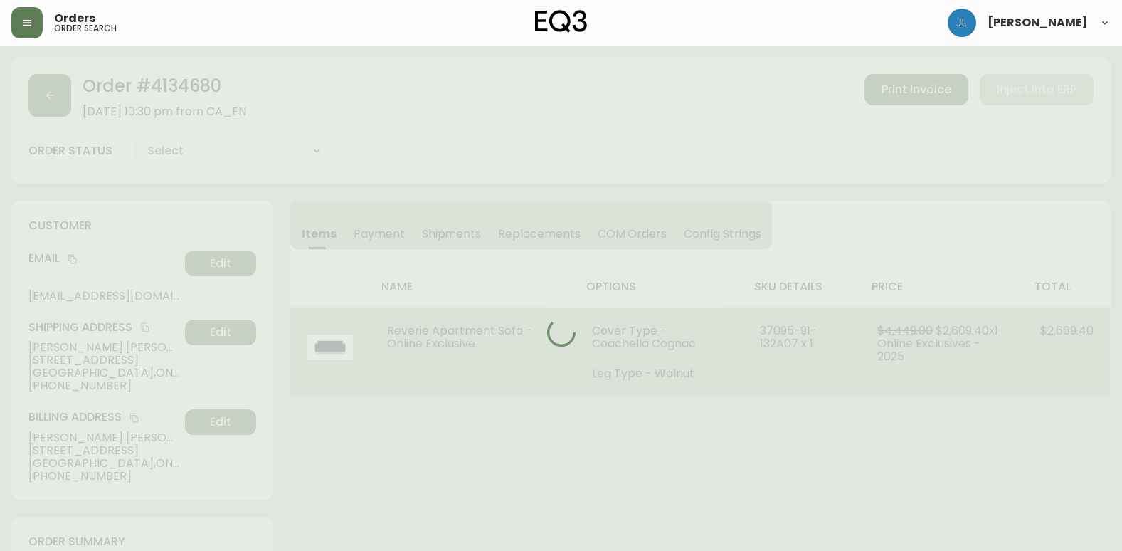
type input "Processing"
select select "PROCESSING"
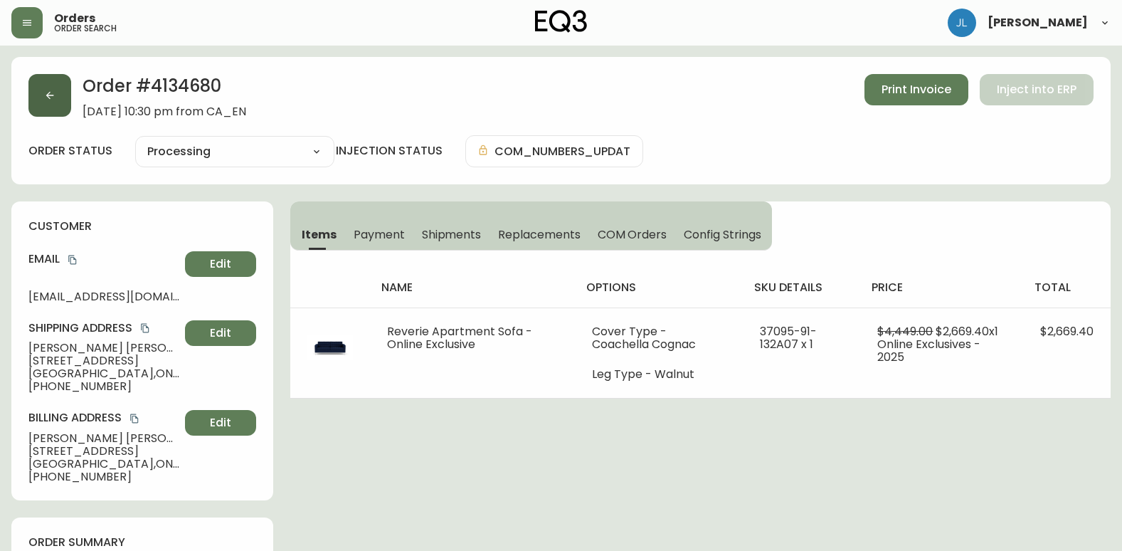
click at [43, 93] on button "button" at bounding box center [49, 95] width 43 height 43
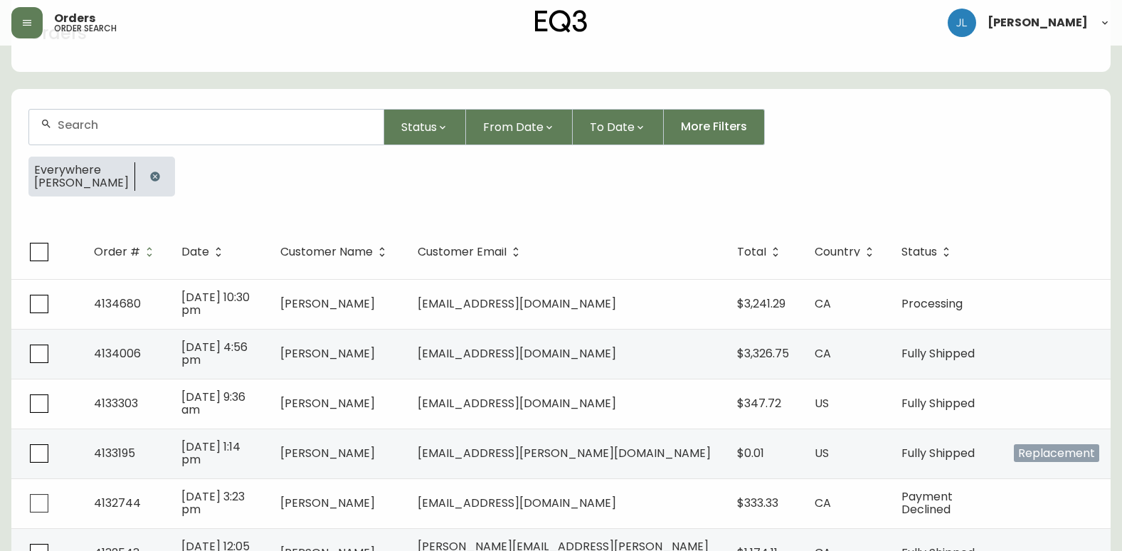
scroll to position [142, 0]
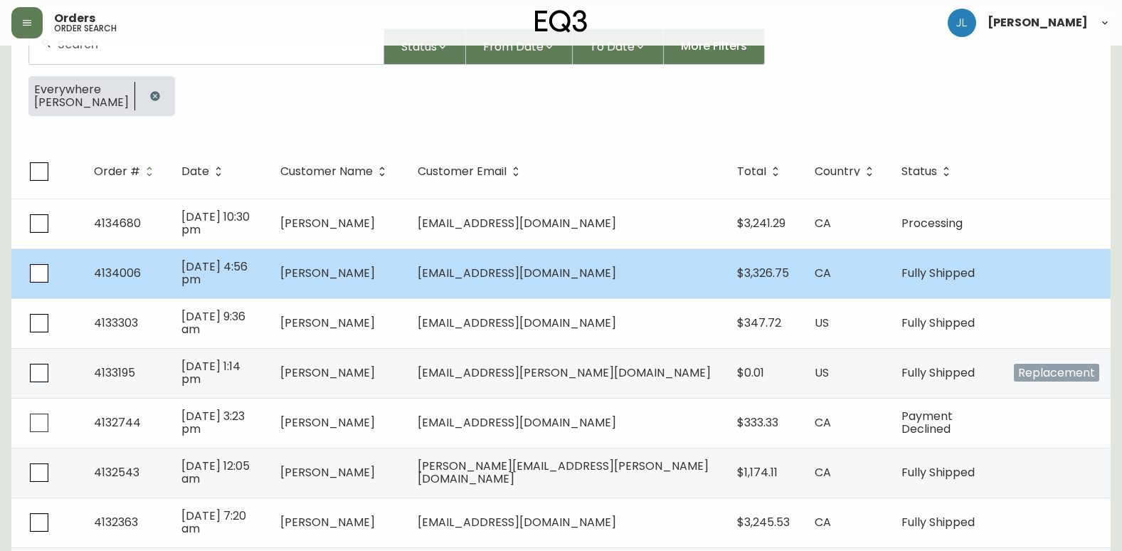
click at [672, 292] on td "[EMAIL_ADDRESS][DOMAIN_NAME]" at bounding box center [566, 273] width 320 height 50
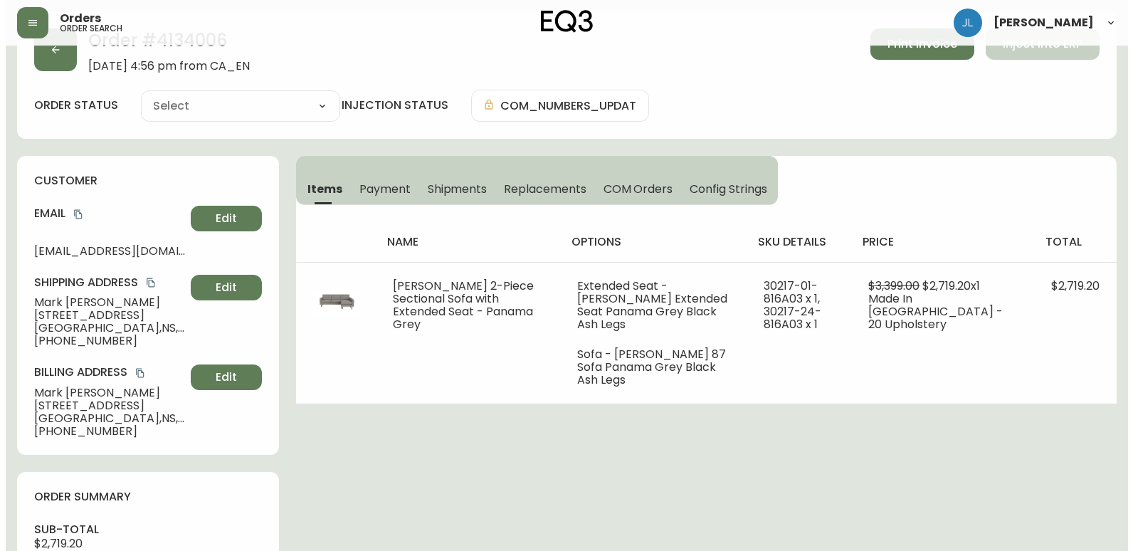
scroll to position [142, 0]
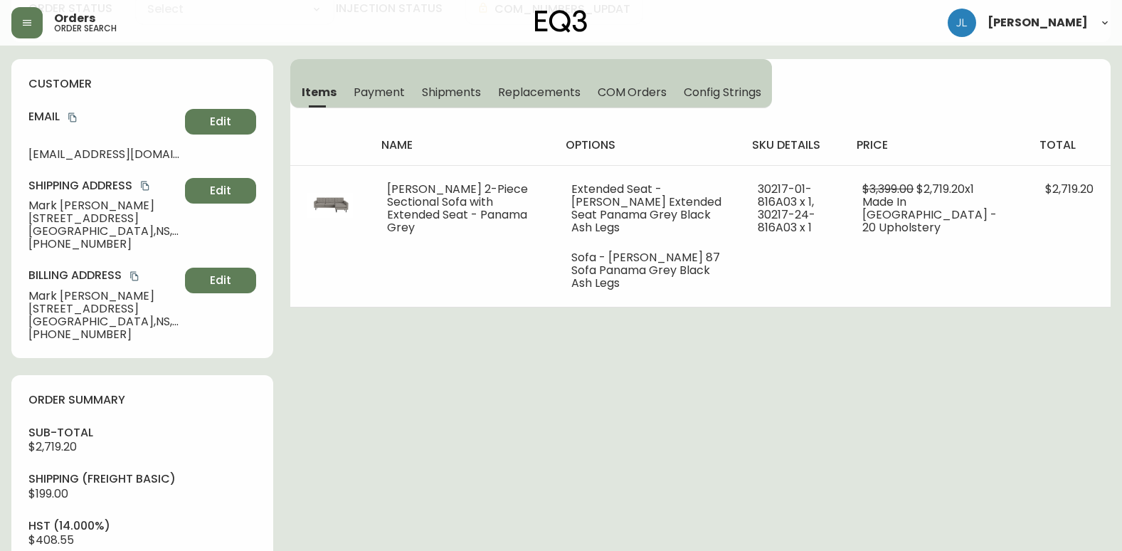
type input "Fully Shipped"
select select "FULLY_SHIPPED"
click at [17, 28] on button "button" at bounding box center [26, 22] width 31 height 31
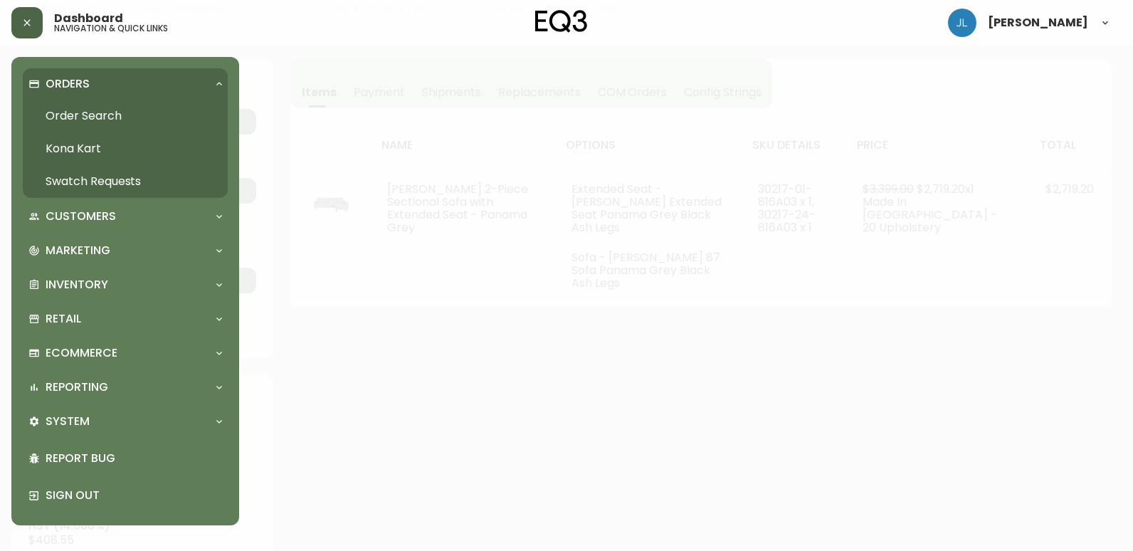
scroll to position [143, 0]
click at [95, 112] on link "Order Search" at bounding box center [125, 116] width 205 height 33
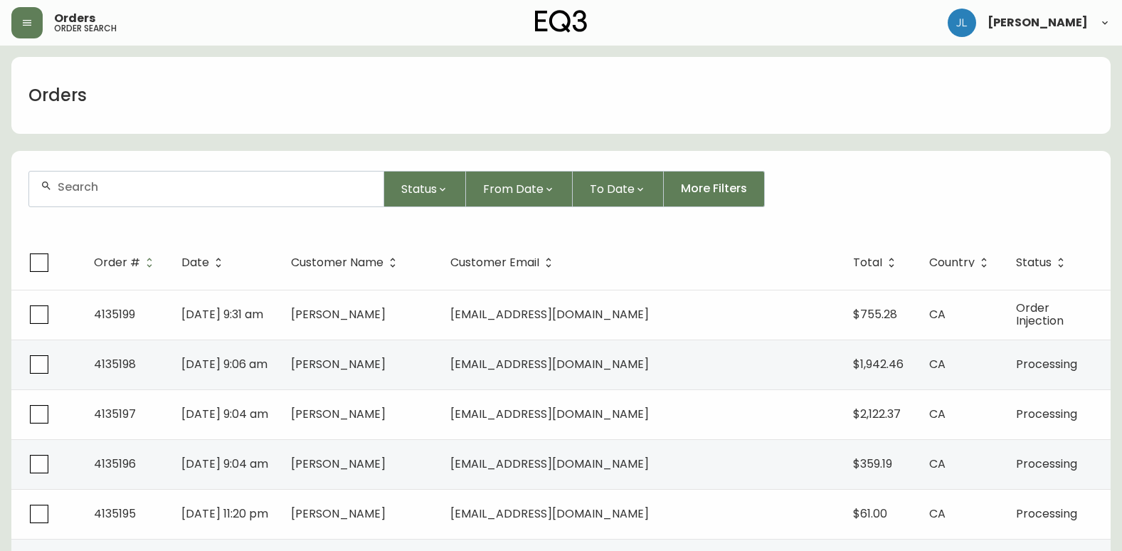
click at [236, 188] on input "text" at bounding box center [215, 187] width 315 height 14
paste input "200 KINGSTON CRS"
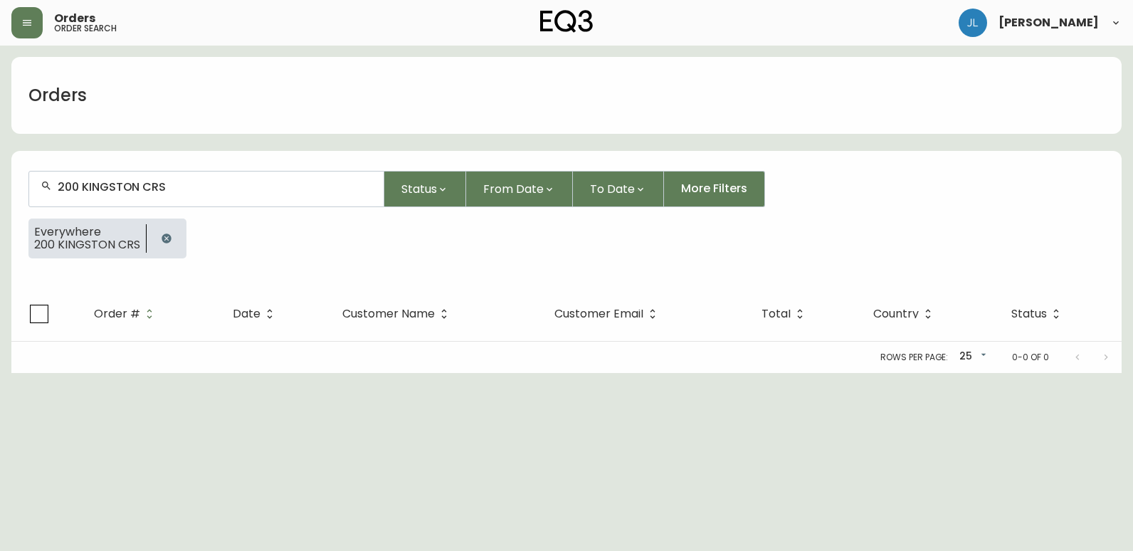
type input "200 KINGSTON CRS"
click at [168, 235] on icon "button" at bounding box center [166, 237] width 9 height 9
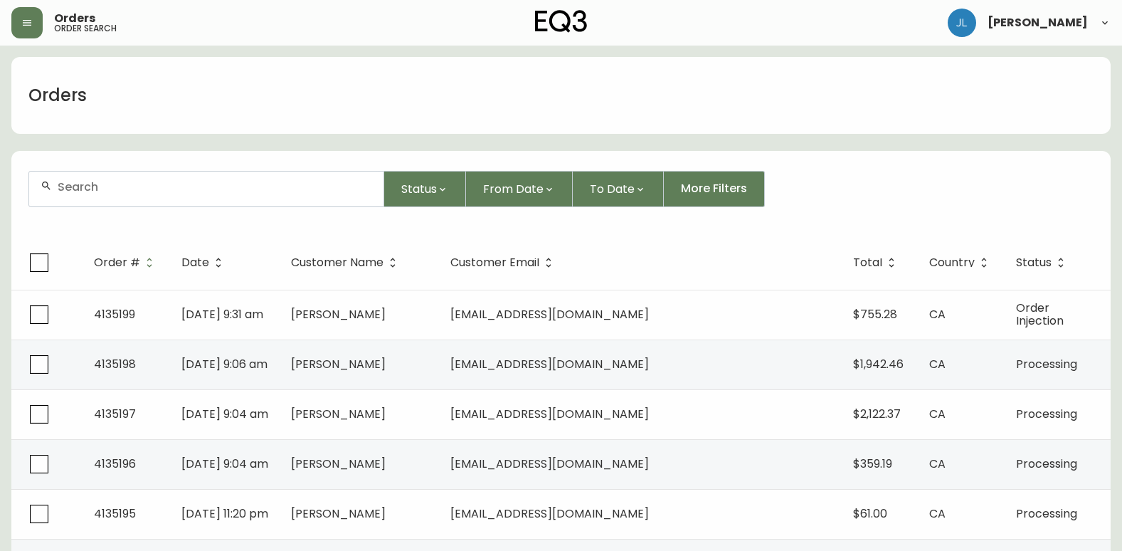
click at [324, 99] on div "Orders" at bounding box center [561, 95] width 1100 height 77
click at [265, 196] on div at bounding box center [206, 189] width 354 height 35
paste input "4134381"
type input "4134381"
click at [167, 181] on input "4134381" at bounding box center [215, 187] width 315 height 14
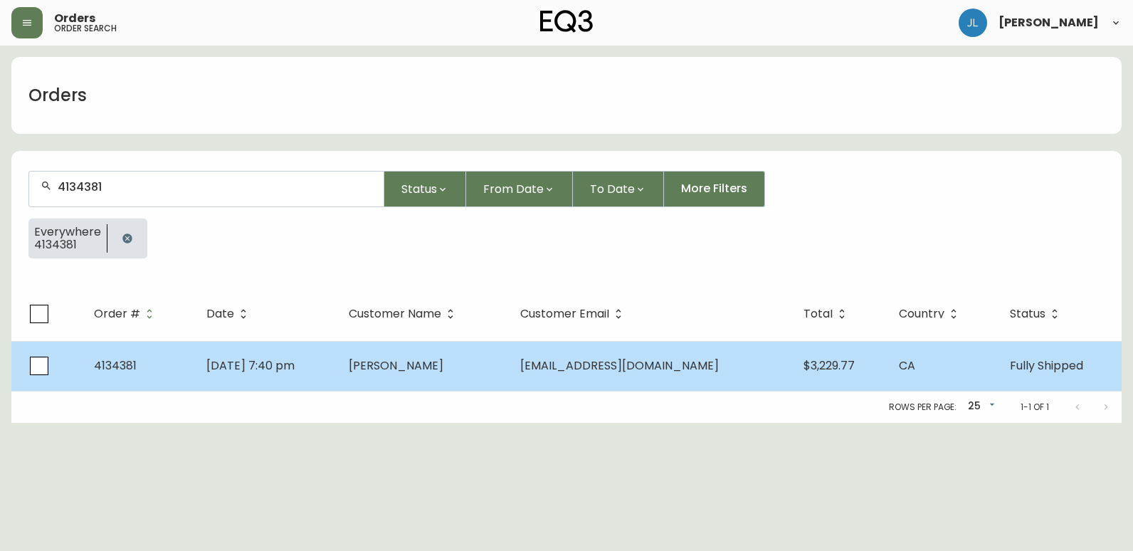
click at [337, 376] on td "[DATE] 7:40 pm" at bounding box center [266, 366] width 142 height 50
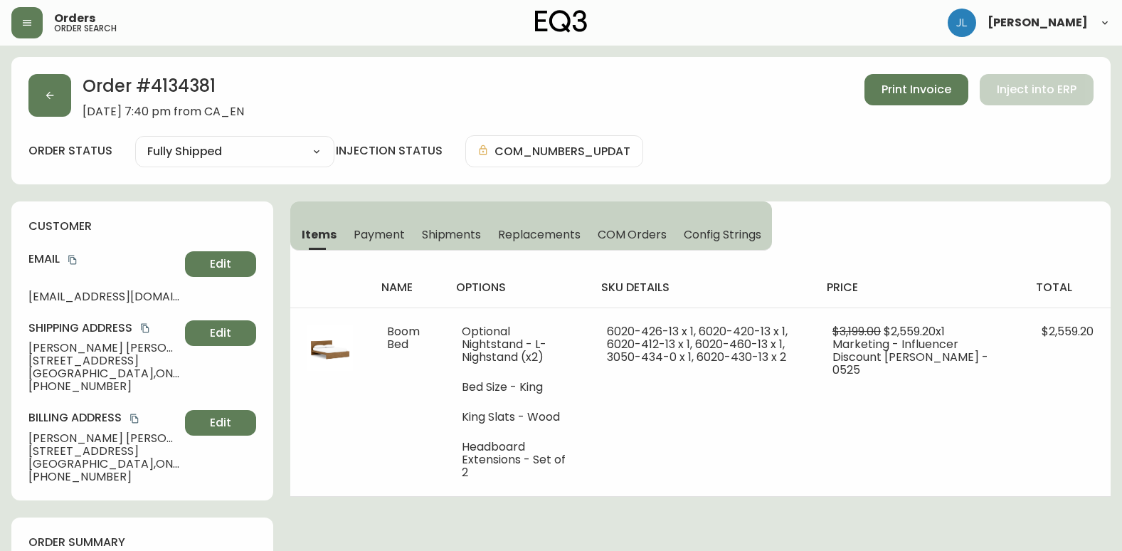
type input "Fully Shipped"
select select "FULLY_SHIPPED"
drag, startPoint x: 38, startPoint y: 355, endPoint x: 175, endPoint y: 375, distance: 138.1
click at [175, 375] on div "customer Email [EMAIL_ADDRESS][DOMAIN_NAME] Edit Shipping Address [PERSON_NAME]…" at bounding box center [142, 350] width 262 height 299
copy div "[STREET_ADDRESS]"
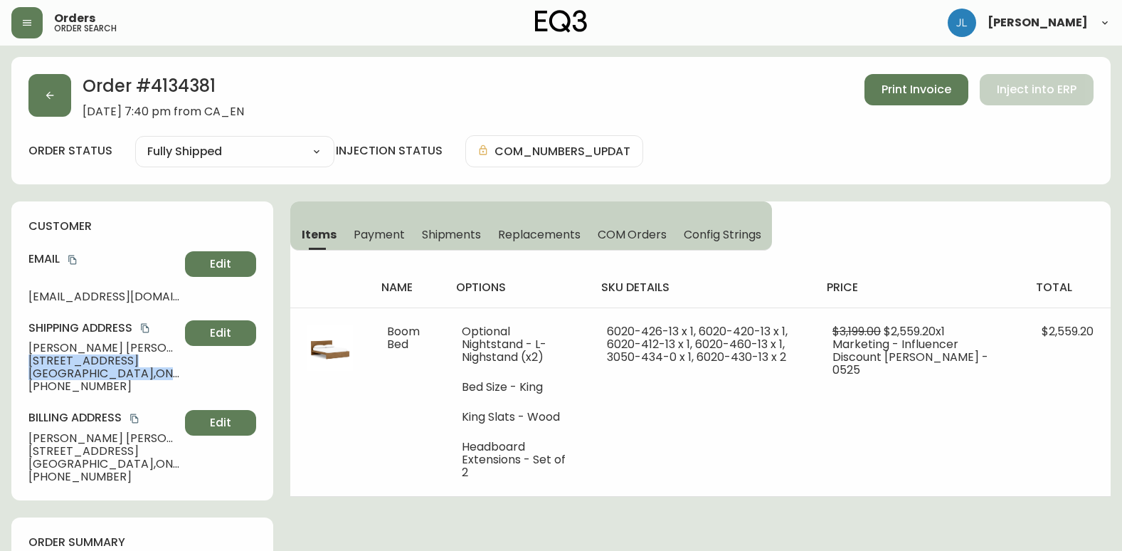
click at [117, 289] on div "Email [EMAIL_ADDRESS][DOMAIN_NAME] Edit" at bounding box center [142, 276] width 228 height 51
drag, startPoint x: 108, startPoint y: 436, endPoint x: 6, endPoint y: 442, distance: 102.0
copy span "[PERSON_NAME]"
drag, startPoint x: 21, startPoint y: 358, endPoint x: 139, endPoint y: 355, distance: 117.5
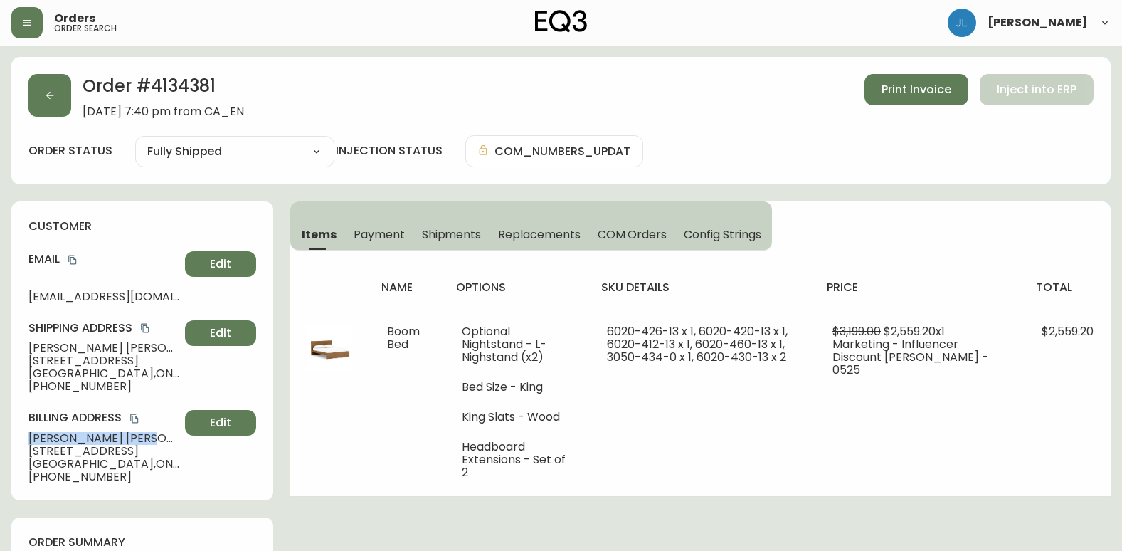
click at [139, 355] on div "customer Email [EMAIL_ADDRESS][DOMAIN_NAME] Edit Shipping Address [PERSON_NAME]…" at bounding box center [142, 350] width 262 height 299
copy span "[STREET_ADDRESS]"
drag, startPoint x: 97, startPoint y: 372, endPoint x: 132, endPoint y: 369, distance: 35.7
click at [132, 369] on span "[GEOGRAPHIC_DATA] , [GEOGRAPHIC_DATA] , K1Y 1T5 , [GEOGRAPHIC_DATA]" at bounding box center [103, 373] width 151 height 13
copy span "K1Y 1T5"
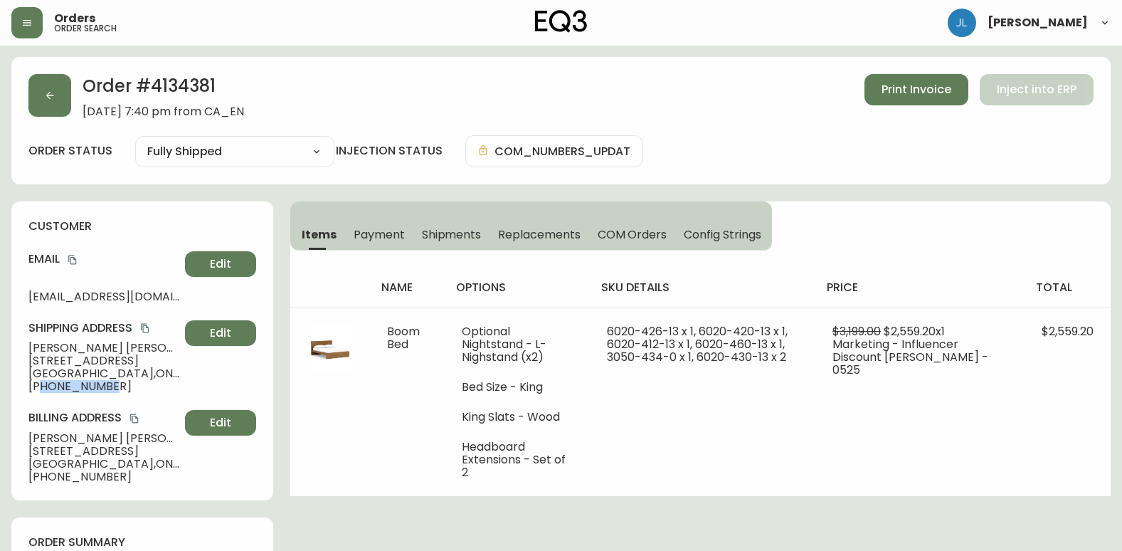
drag, startPoint x: 39, startPoint y: 390, endPoint x: 119, endPoint y: 389, distance: 79.7
click at [119, 389] on span "[PHONE_NUMBER]" at bounding box center [103, 386] width 151 height 13
copy span "6138820797"
drag, startPoint x: 214, startPoint y: 81, endPoint x: 154, endPoint y: 85, distance: 59.9
click at [154, 85] on h2 "Order # 4134381" at bounding box center [164, 89] width 162 height 31
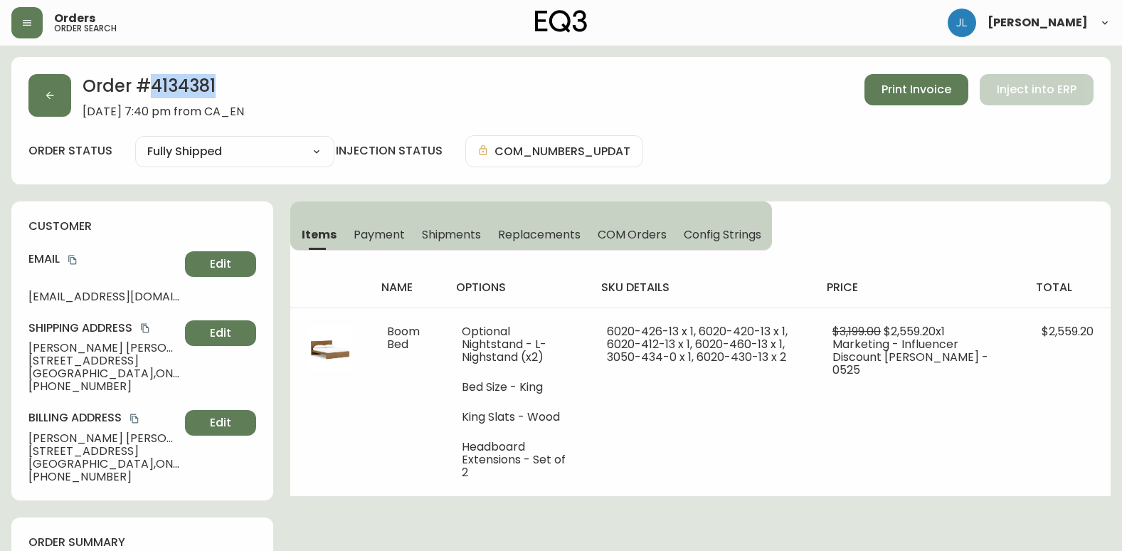
copy h2 "4134381"
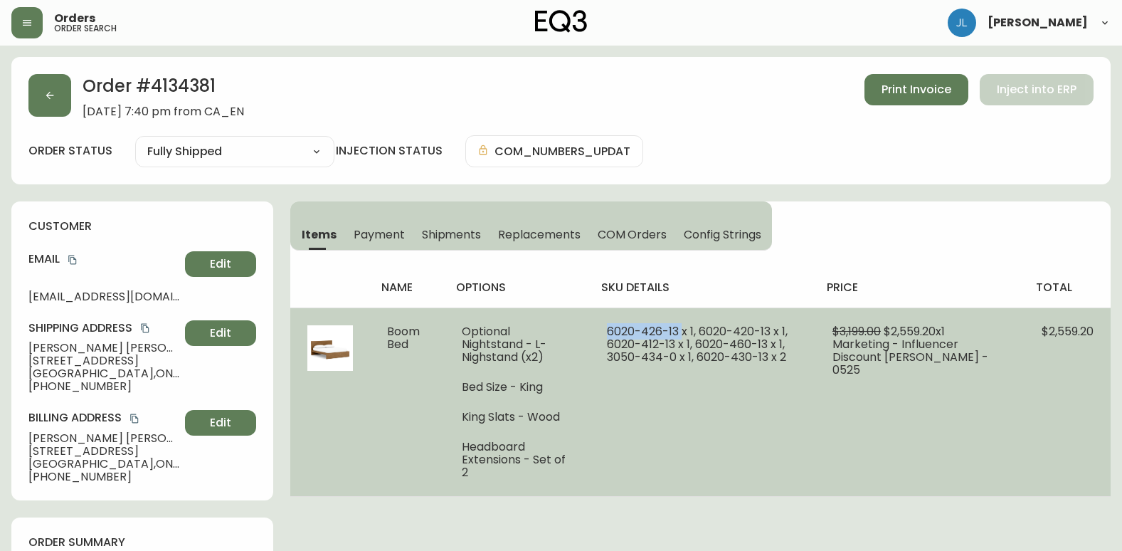
drag, startPoint x: 605, startPoint y: 330, endPoint x: 687, endPoint y: 320, distance: 83.2
click at [687, 320] on td "6020-426-13 x 1, 6020-420-13 x 1, 6020-412-13 x 1, 6020-460-13 x 1, 3050-434-0 …" at bounding box center [703, 401] width 226 height 189
copy span "[PHONE_NUMBER]"
drag, startPoint x: 702, startPoint y: 331, endPoint x: 775, endPoint y: 325, distance: 72.9
click at [775, 325] on span "6020-426-13 x 1, 6020-420-13 x 1, 6020-412-13 x 1, 6020-460-13 x 1, 3050-434-0 …" at bounding box center [697, 344] width 181 height 42
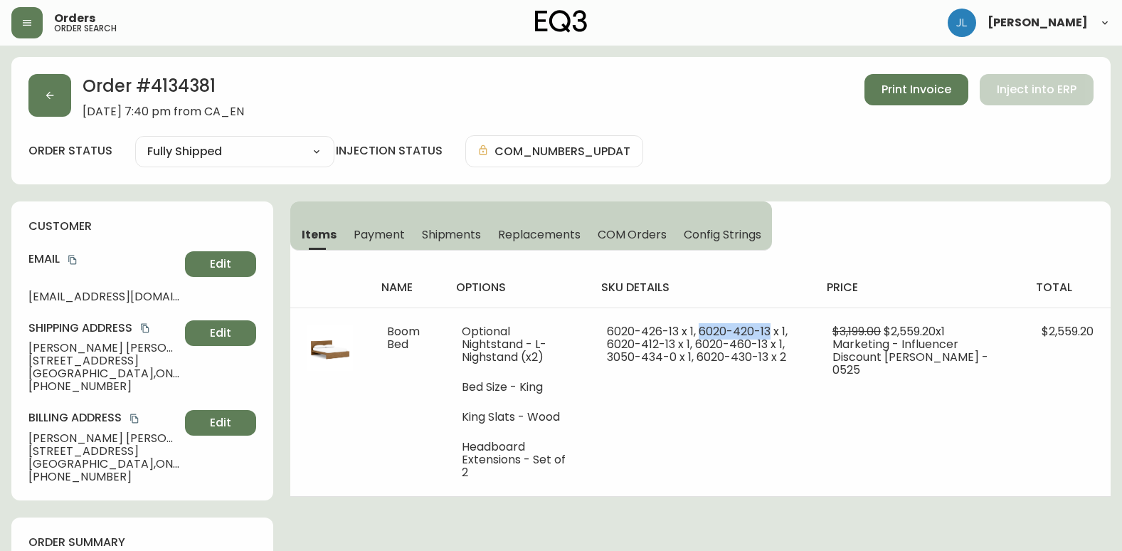
copy span "[PHONE_NUMBER]"
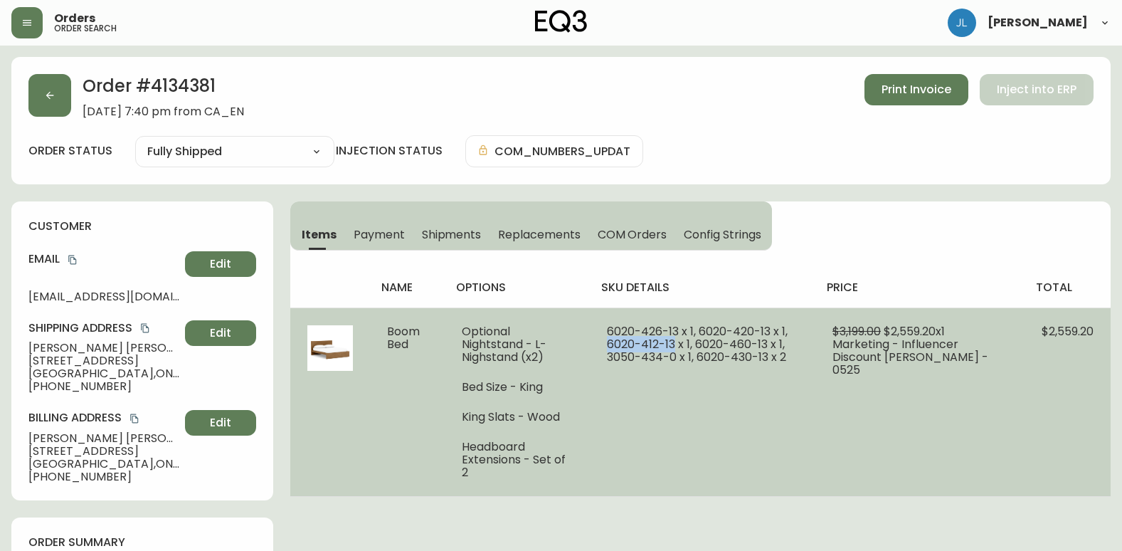
drag, startPoint x: 606, startPoint y: 342, endPoint x: 678, endPoint y: 343, distance: 71.9
click at [678, 343] on td "6020-426-13 x 1, 6020-420-13 x 1, 6020-412-13 x 1, 6020-460-13 x 1, 3050-434-0 …" at bounding box center [703, 401] width 226 height 189
copy span "[PHONE_NUMBER]"
drag, startPoint x: 697, startPoint y: 344, endPoint x: 771, endPoint y: 349, distance: 73.5
click at [771, 349] on span "6020-426-13 x 1, 6020-420-13 x 1, 6020-412-13 x 1, 6020-460-13 x 1, 3050-434-0 …" at bounding box center [697, 344] width 181 height 42
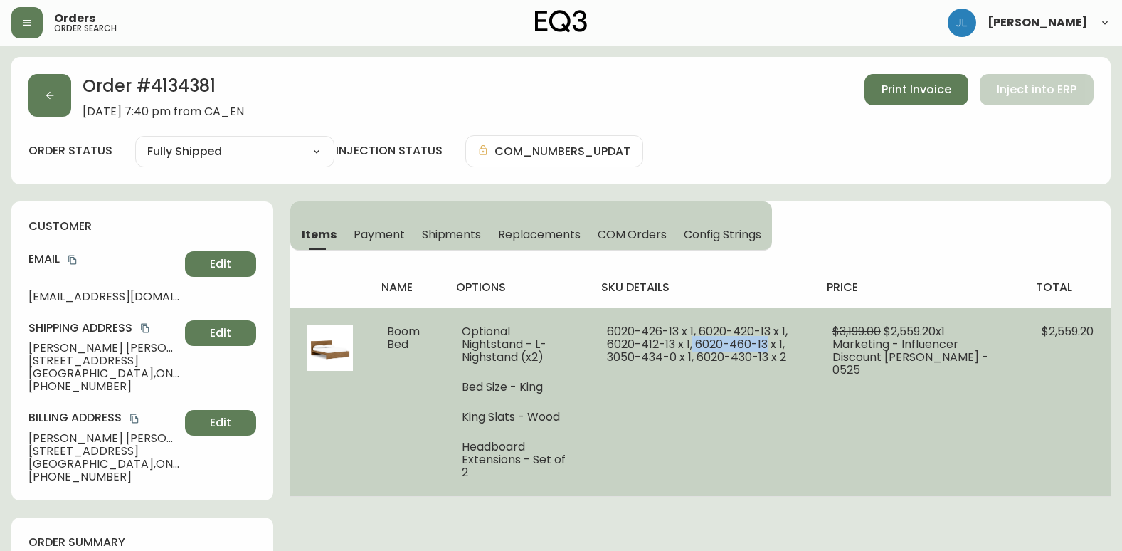
copy span "[PHONE_NUMBER]"
drag, startPoint x: 609, startPoint y: 362, endPoint x: 680, endPoint y: 356, distance: 70.7
click at [680, 356] on td "6020-426-13 x 1, 6020-420-13 x 1, 6020-412-13 x 1, 6020-460-13 x 1, 3050-434-0 …" at bounding box center [703, 401] width 226 height 189
drag, startPoint x: 697, startPoint y: 357, endPoint x: 746, endPoint y: 353, distance: 48.6
click at [746, 353] on span "6020-426-13 x 1, 6020-420-13 x 1, 6020-412-13 x 1, 6020-460-13 x 1, 3050-434-0 …" at bounding box center [697, 344] width 181 height 42
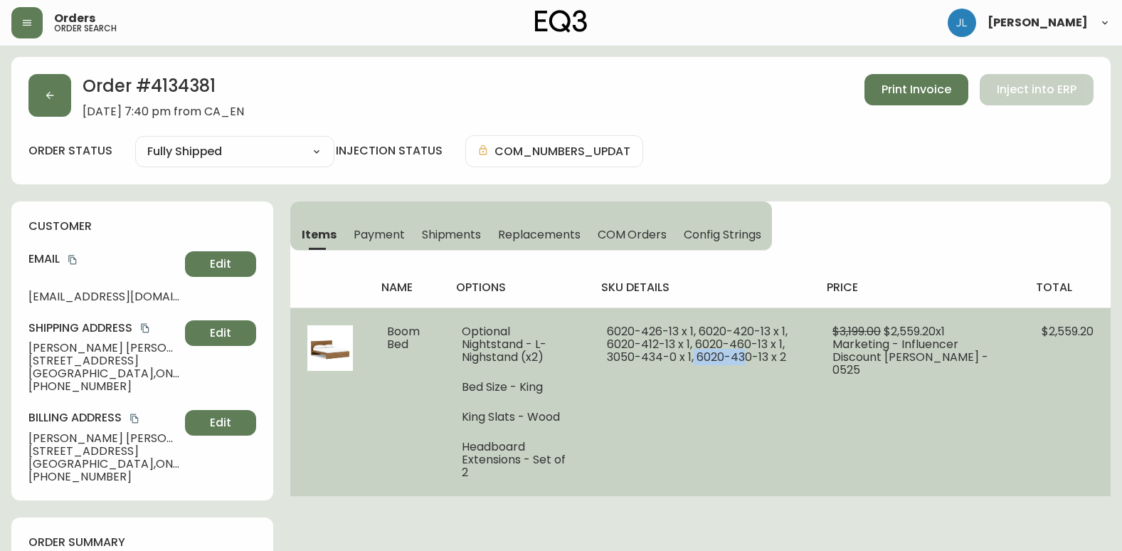
drag, startPoint x: 746, startPoint y: 353, endPoint x: 729, endPoint y: 357, distance: 16.8
click at [752, 381] on td "6020-426-13 x 1, 6020-420-13 x 1, 6020-412-13 x 1, 6020-460-13 x 1, 3050-434-0 …" at bounding box center [703, 401] width 226 height 189
click at [705, 367] on td "6020-426-13 x 1, 6020-420-13 x 1, 6020-412-13 x 1, 6020-460-13 x 1, 3050-434-0 …" at bounding box center [703, 401] width 226 height 189
drag, startPoint x: 701, startPoint y: 354, endPoint x: 770, endPoint y: 356, distance: 69.1
click at [770, 356] on span "6020-426-13 x 1, 6020-420-13 x 1, 6020-412-13 x 1, 6020-460-13 x 1, 3050-434-0 …" at bounding box center [697, 344] width 181 height 42
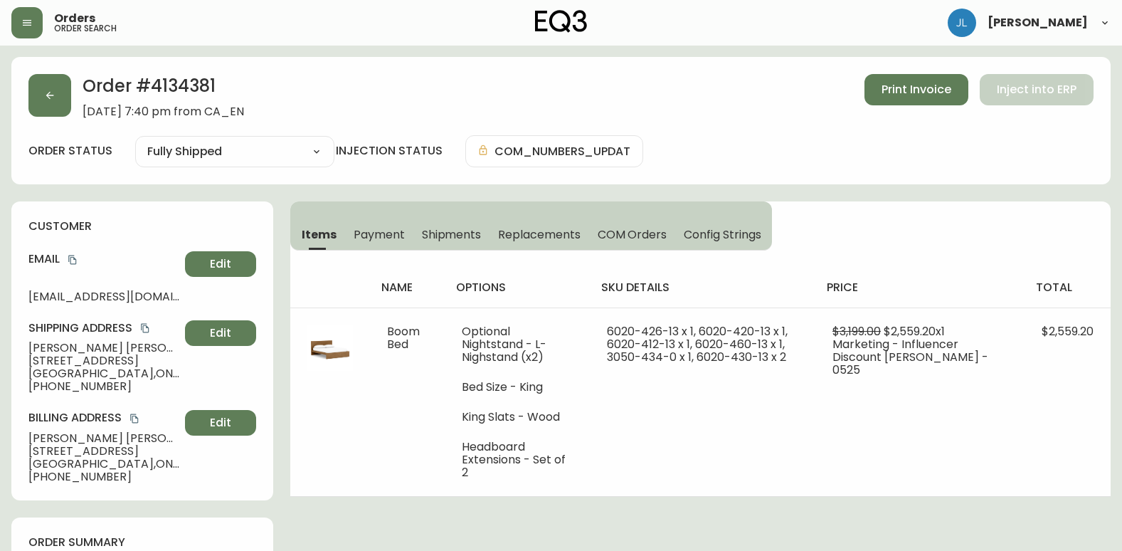
click at [32, 205] on div "customer Email [EMAIL_ADDRESS][DOMAIN_NAME] Edit Shipping Address [PERSON_NAME]…" at bounding box center [142, 350] width 262 height 299
click at [376, 233] on span "Payment" at bounding box center [379, 234] width 51 height 15
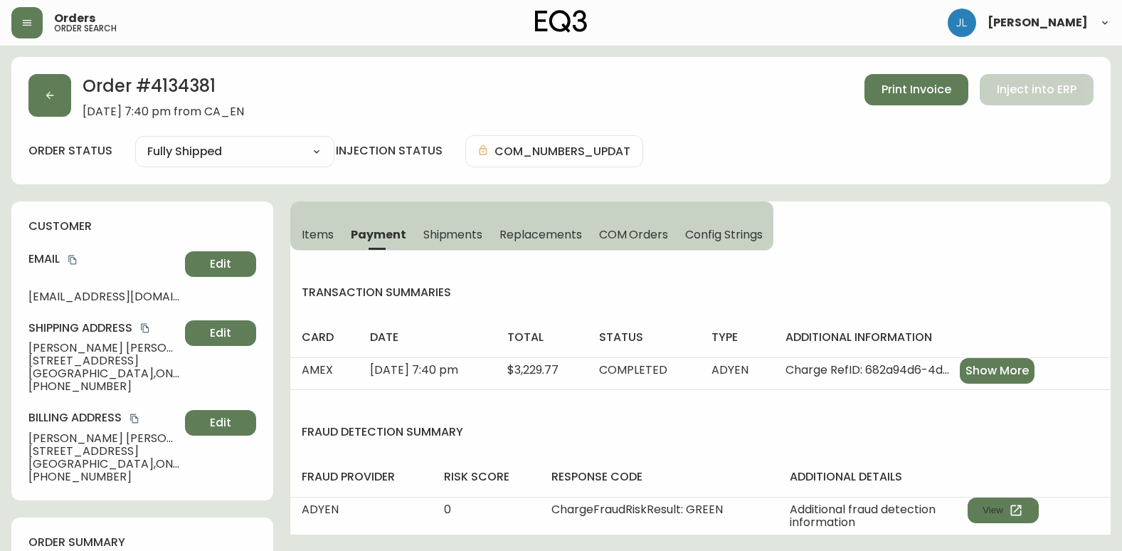
click at [322, 231] on span "Items" at bounding box center [318, 234] width 32 height 15
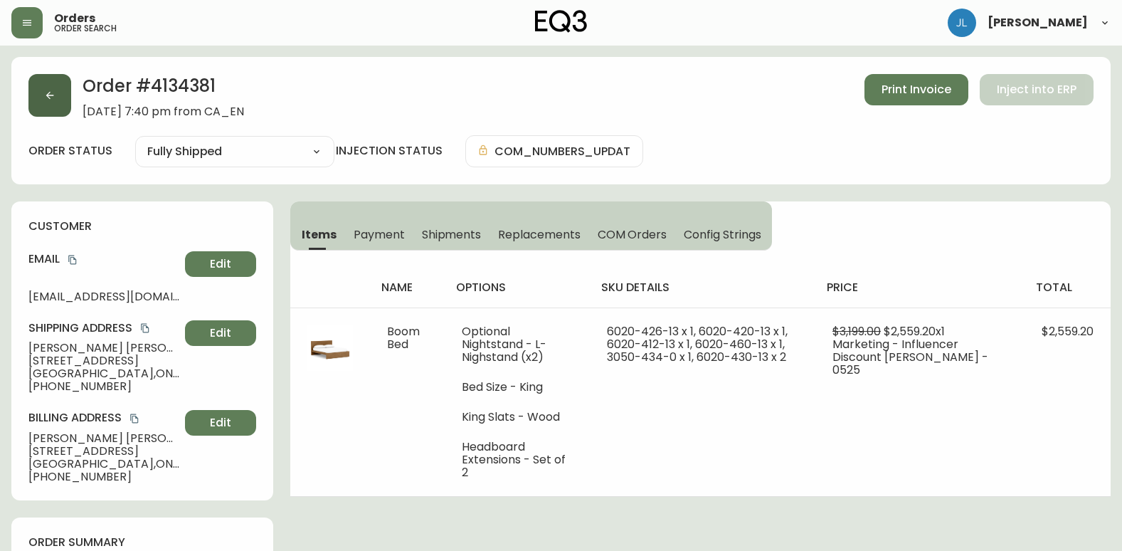
click at [40, 95] on button "button" at bounding box center [49, 95] width 43 height 43
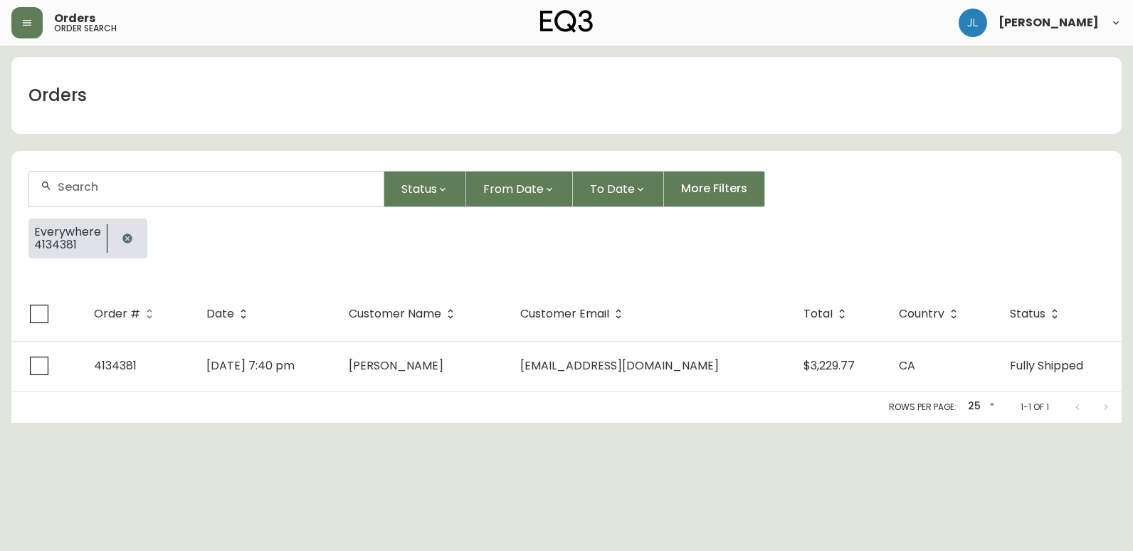
click at [130, 236] on icon "button" at bounding box center [127, 238] width 11 height 11
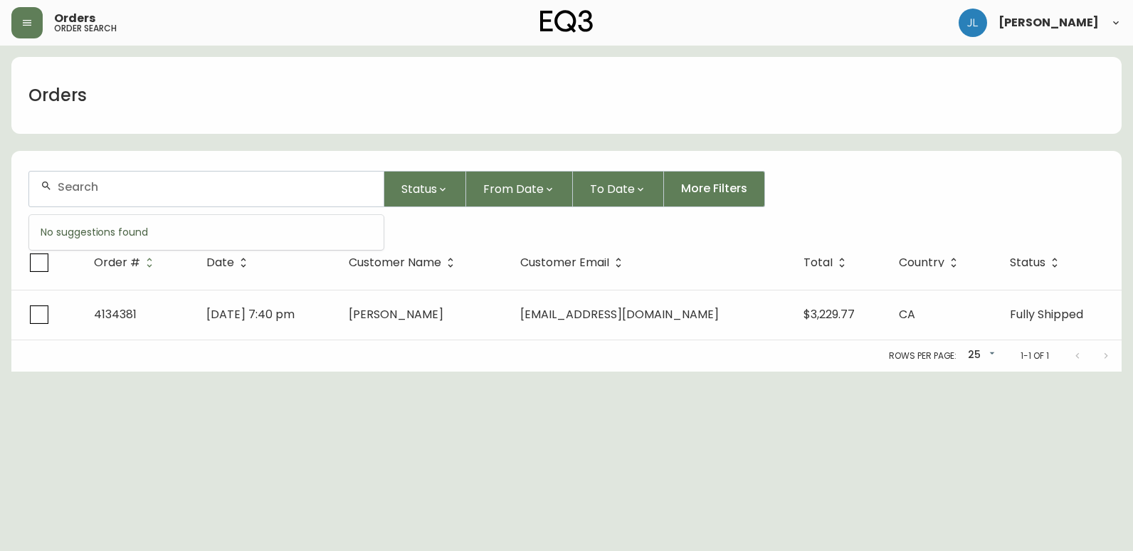
click at [143, 184] on input "text" at bounding box center [215, 187] width 315 height 14
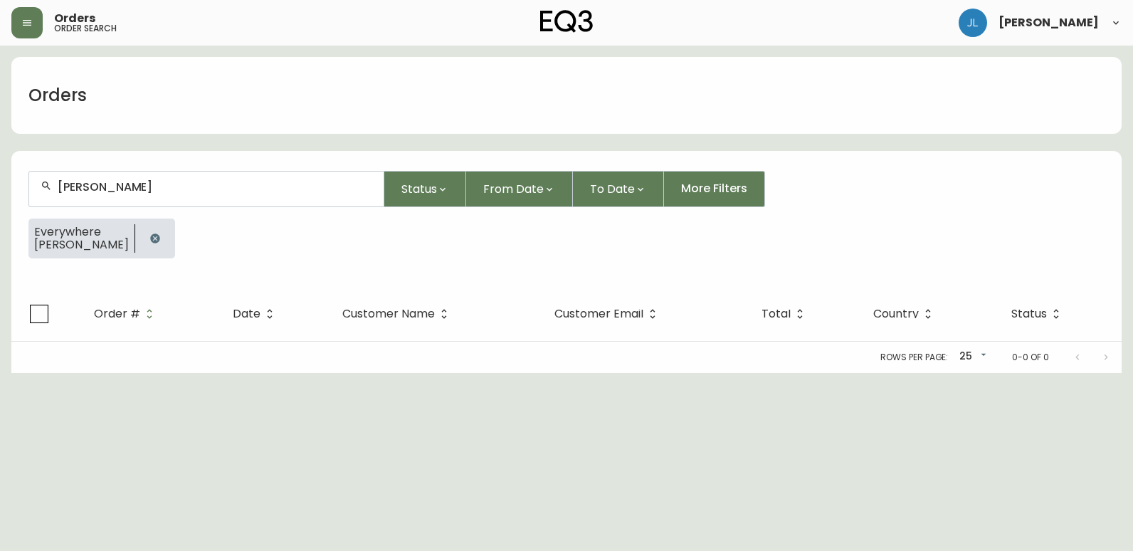
type input "[PERSON_NAME]"
click at [150, 237] on icon "button" at bounding box center [154, 237] width 9 height 9
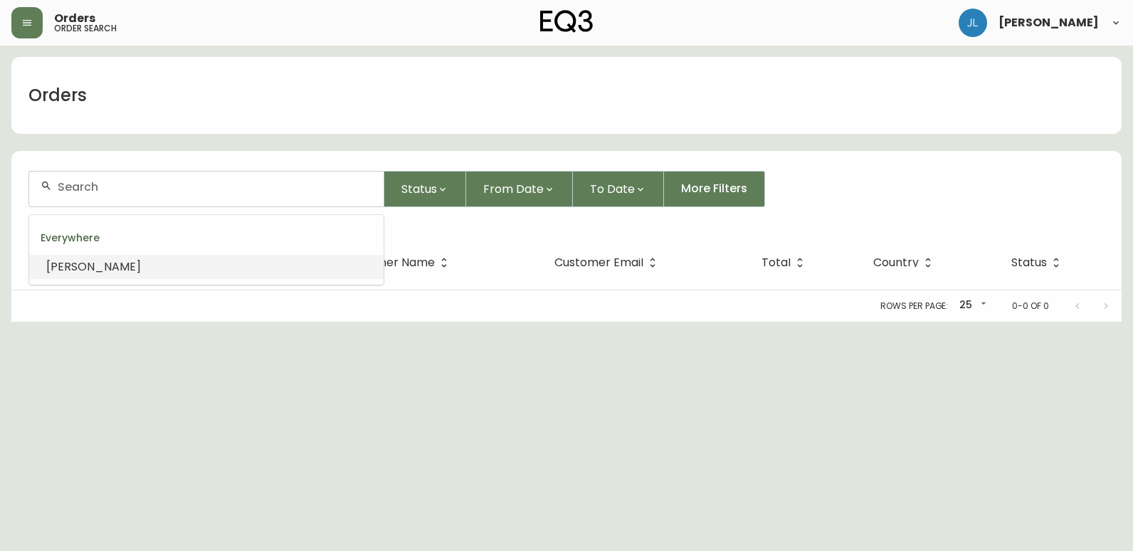
click at [161, 192] on input "text" at bounding box center [215, 187] width 315 height 14
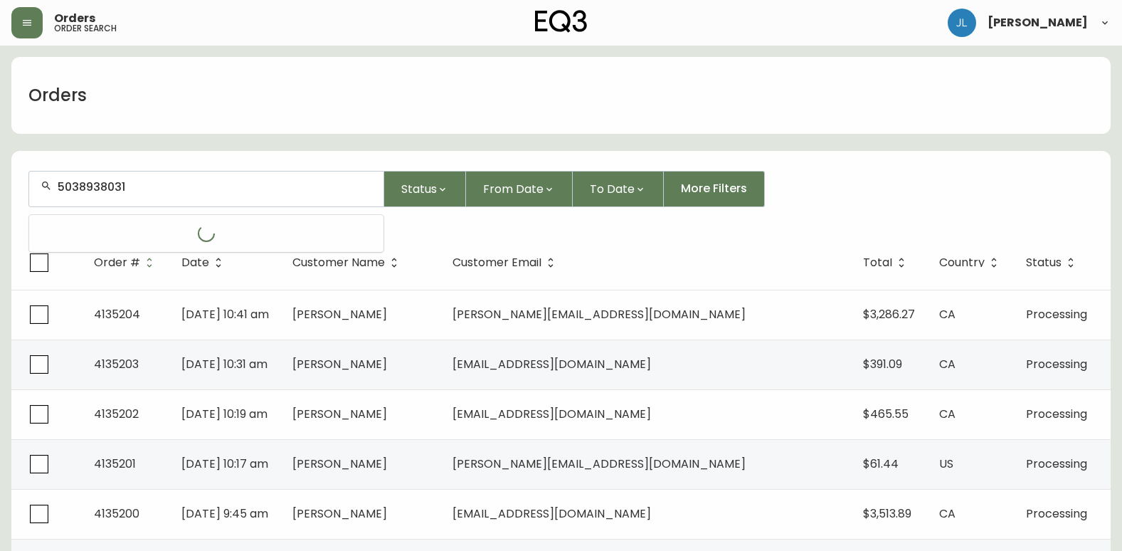
type input "5038938031"
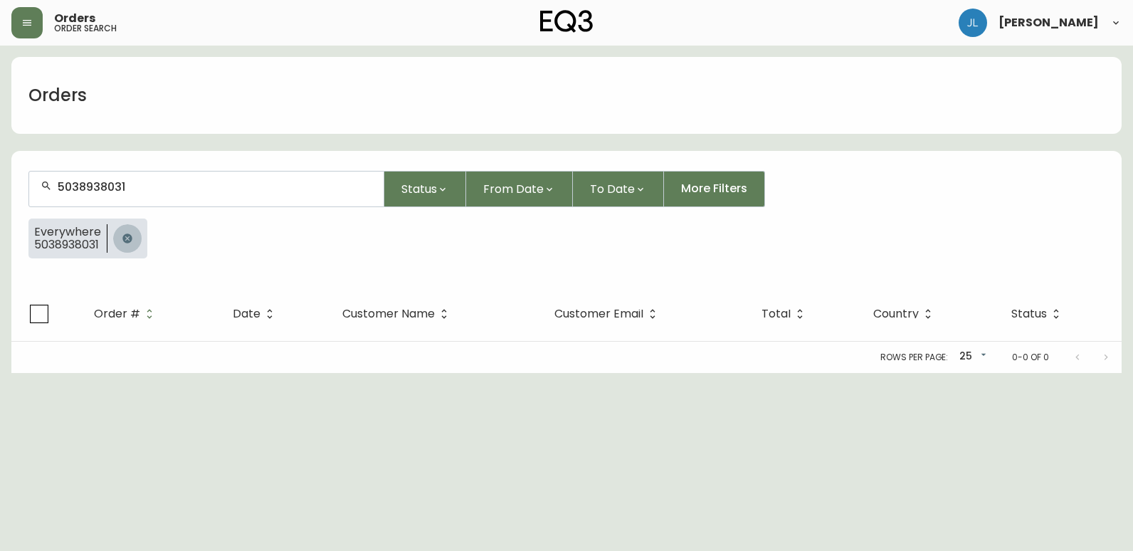
click at [118, 238] on button "button" at bounding box center [127, 238] width 28 height 28
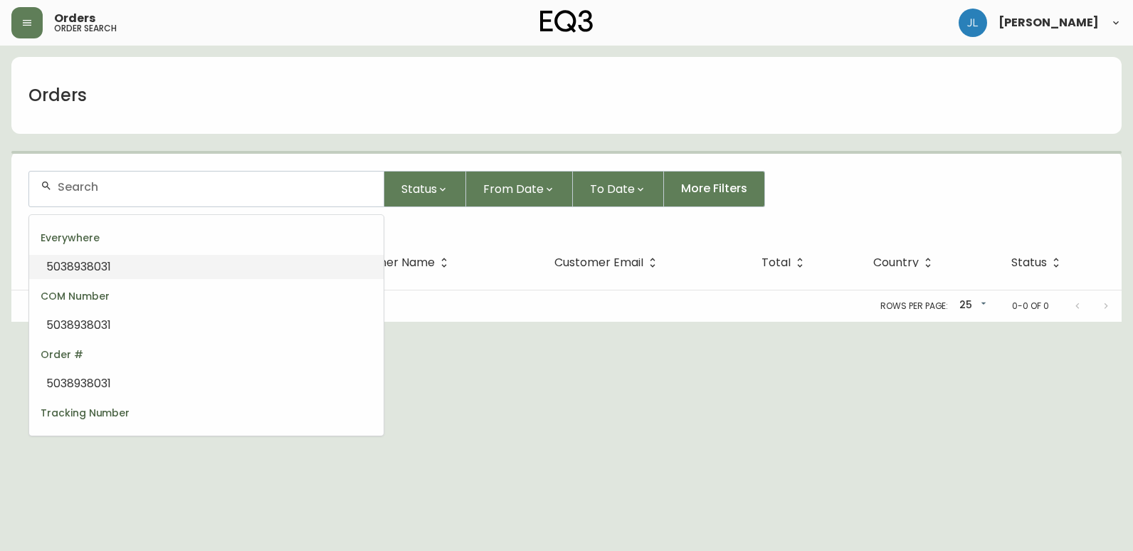
click at [153, 192] on input "text" at bounding box center [215, 187] width 315 height 14
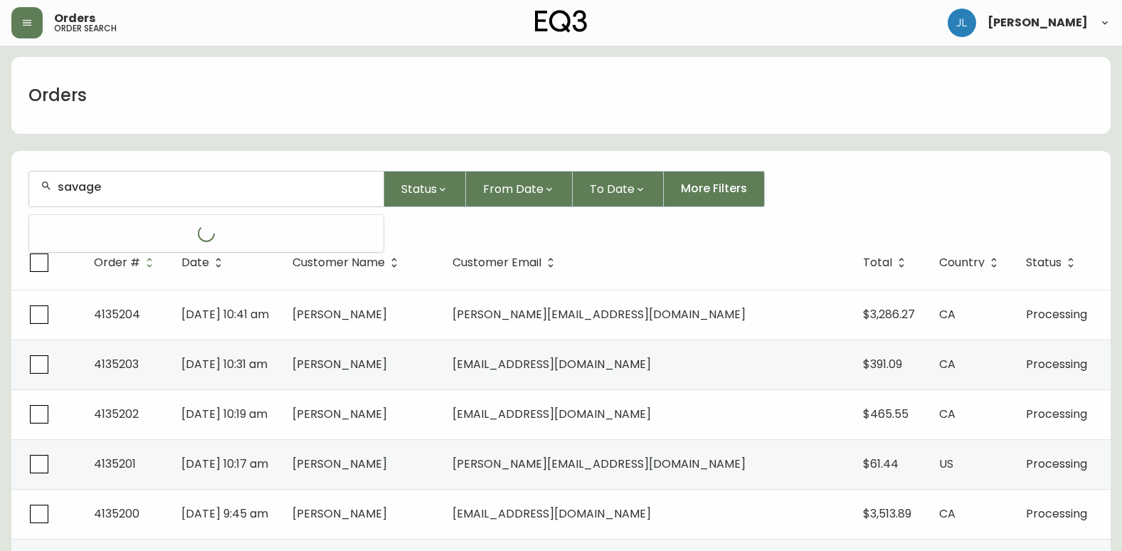
type input "savage"
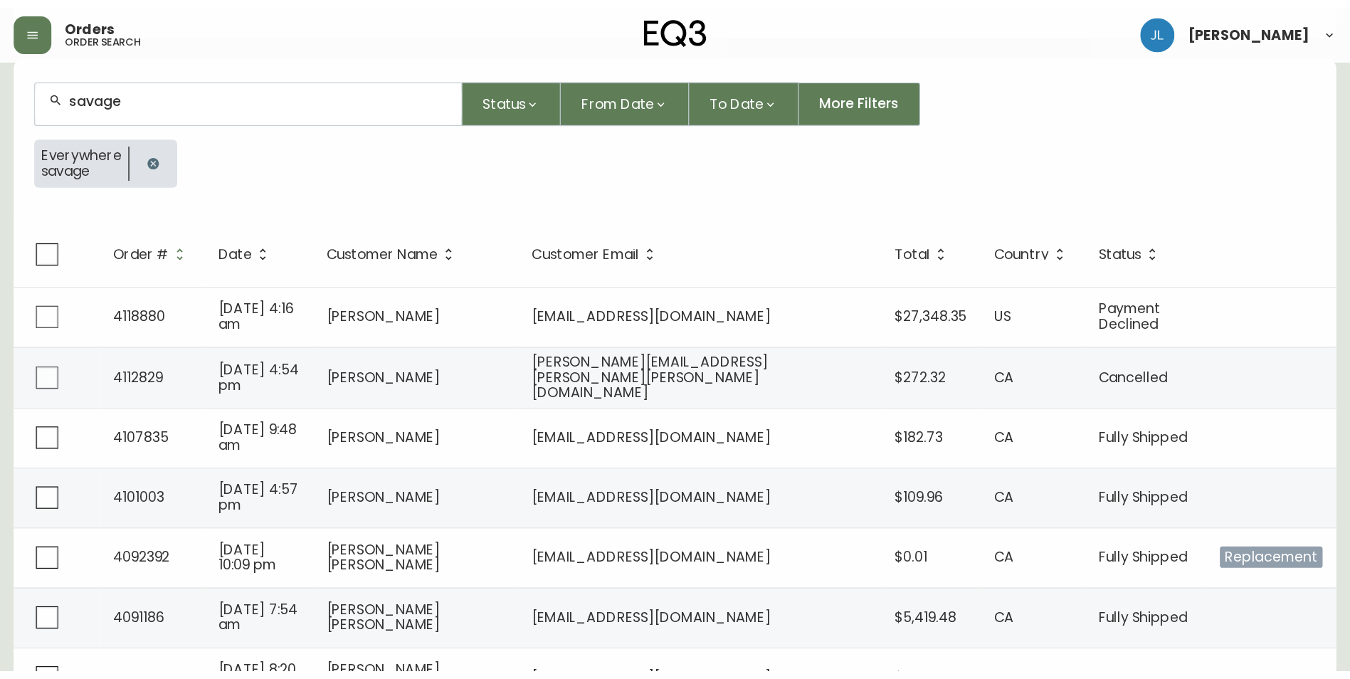
scroll to position [85, 0]
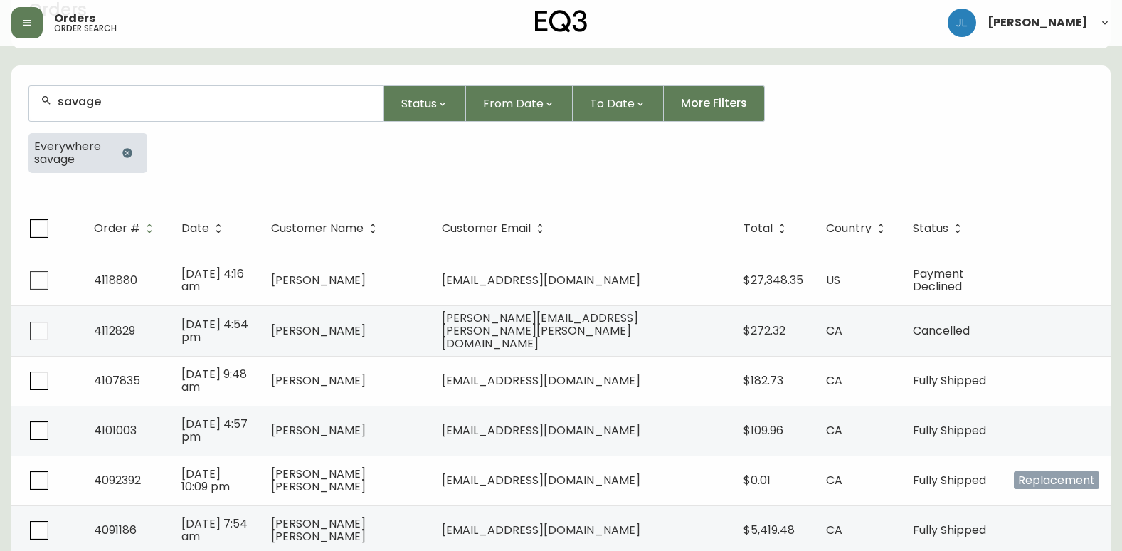
drag, startPoint x: 0, startPoint y: 126, endPoint x: 16, endPoint y: 115, distance: 19.5
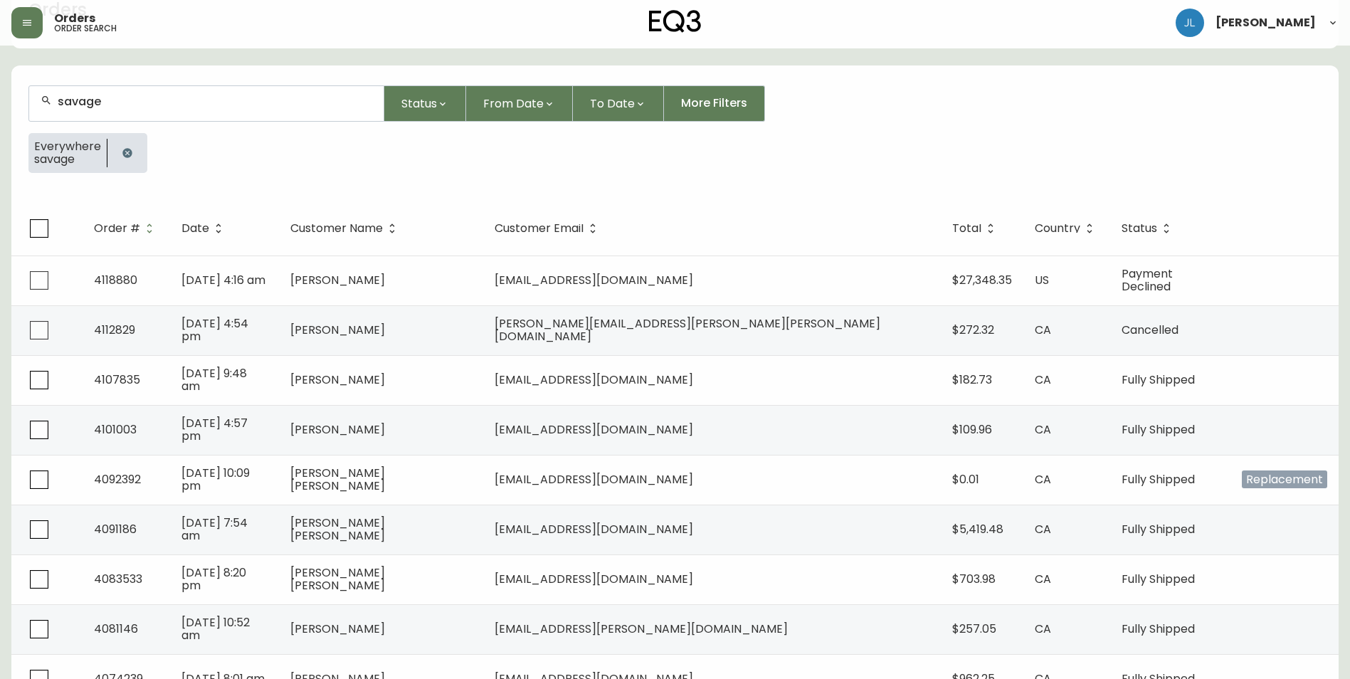
click at [128, 149] on icon "button" at bounding box center [126, 152] width 9 height 9
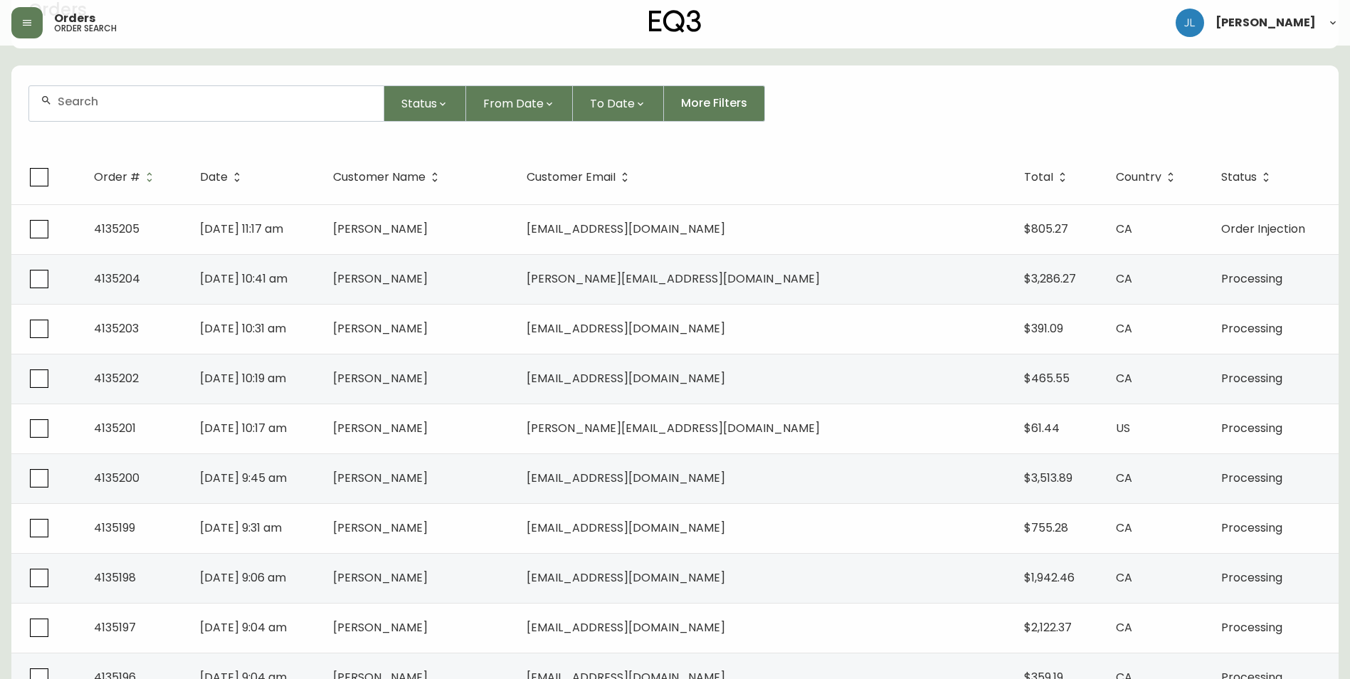
click at [278, 126] on form "Status From Date To Date More Filters" at bounding box center [674, 109] width 1327 height 82
click at [236, 108] on div at bounding box center [206, 103] width 354 height 35
paste input "[PERSON_NAME]"
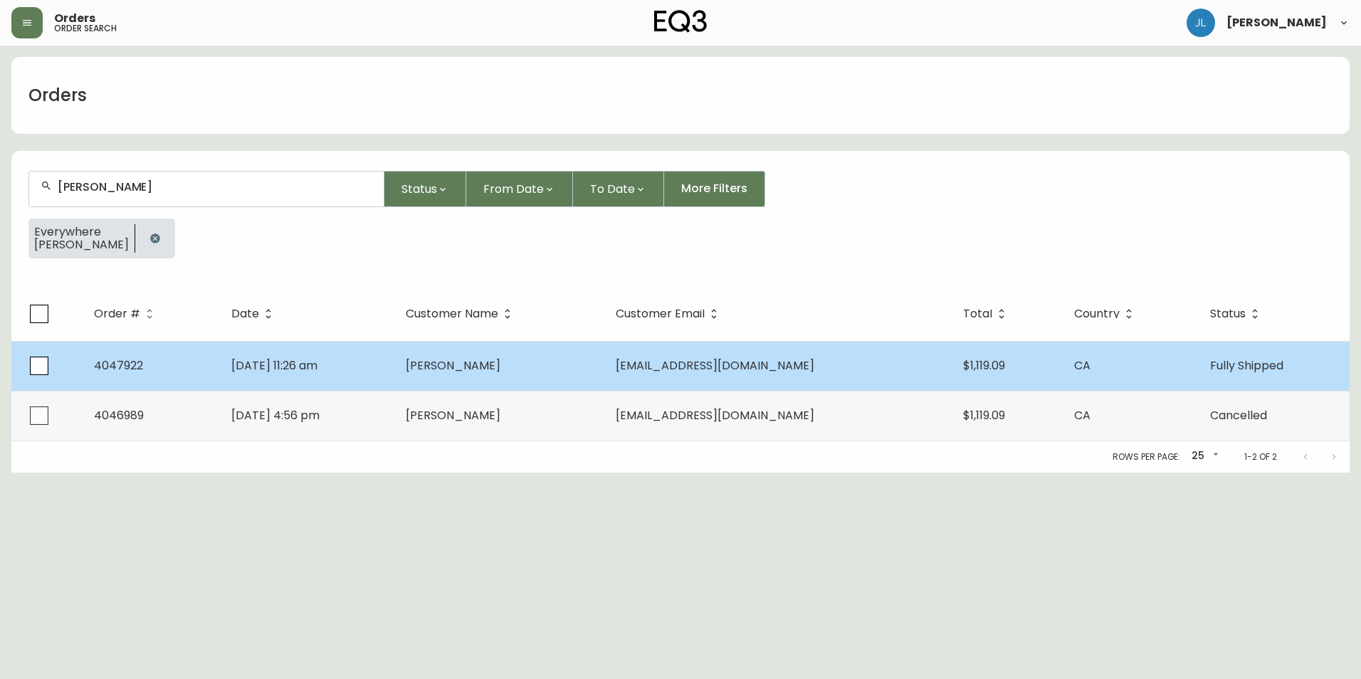
type input "[PERSON_NAME]"
click at [394, 367] on td "[DATE] 11:26 am" at bounding box center [307, 366] width 174 height 50
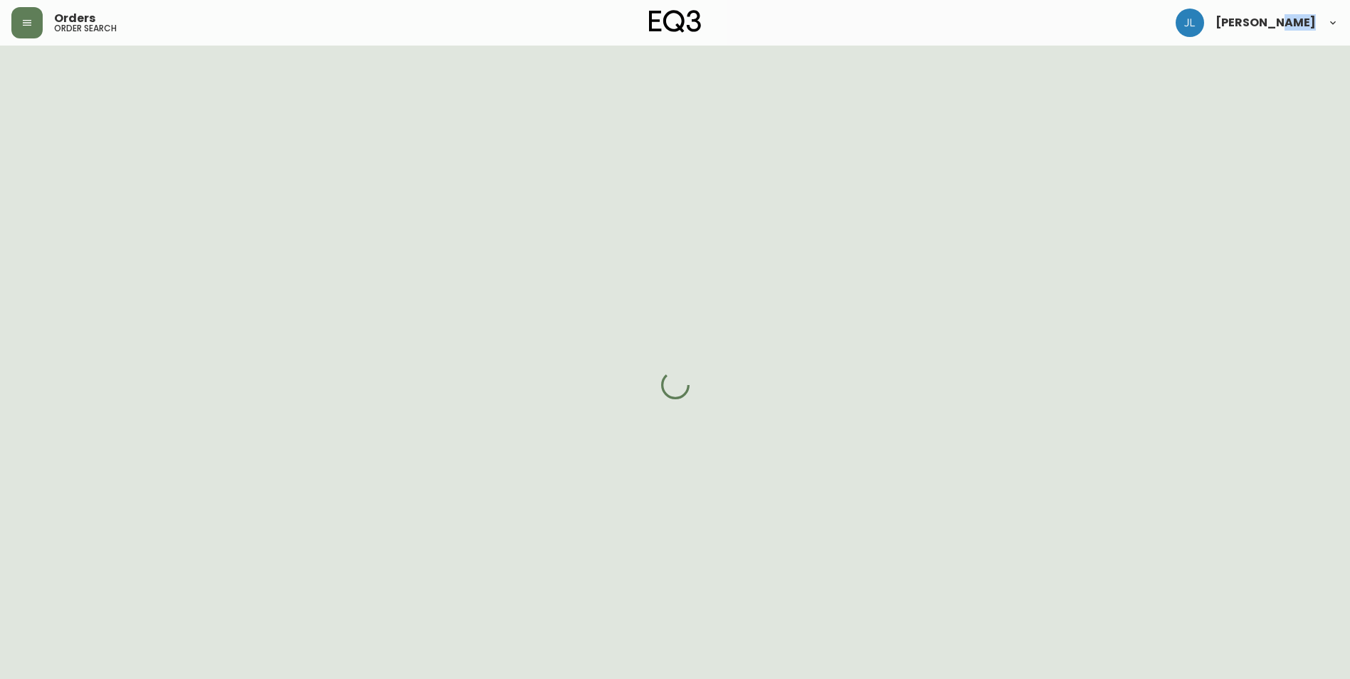
click at [405, 367] on div at bounding box center [675, 385] width 1350 height 679
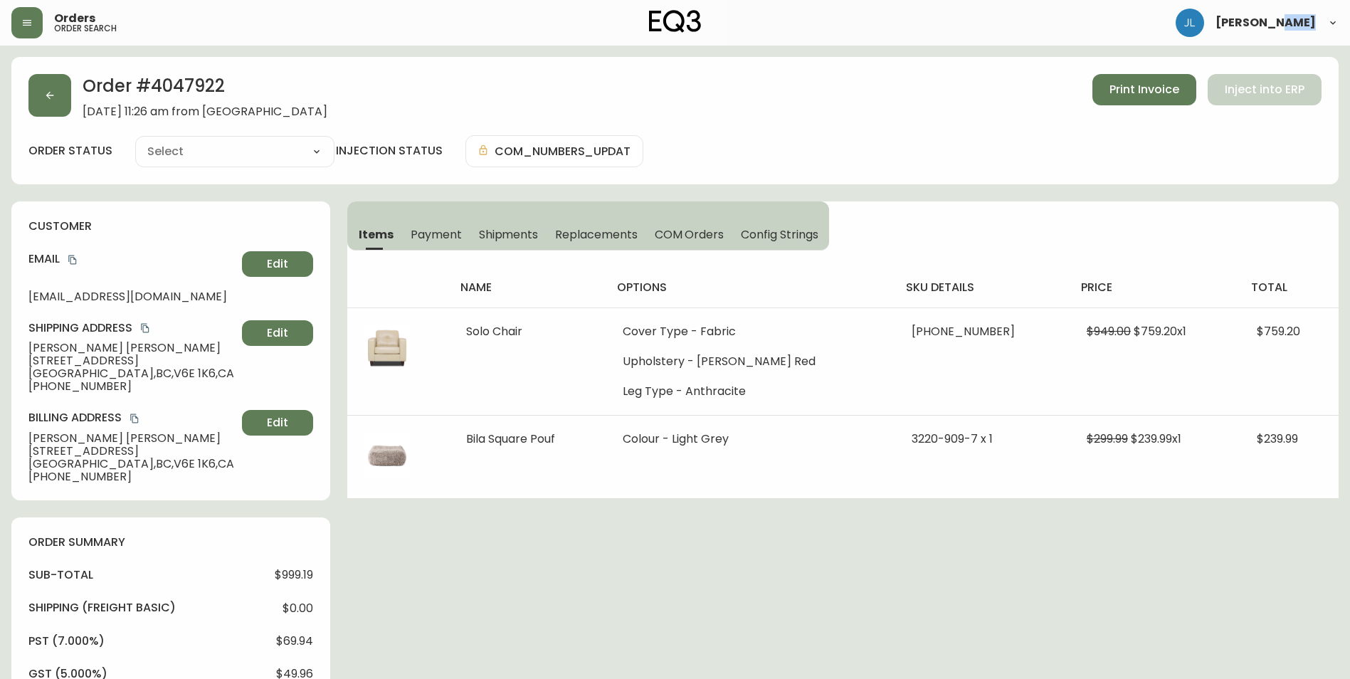
type input "Fully Shipped"
select select "FULLY_SHIPPED"
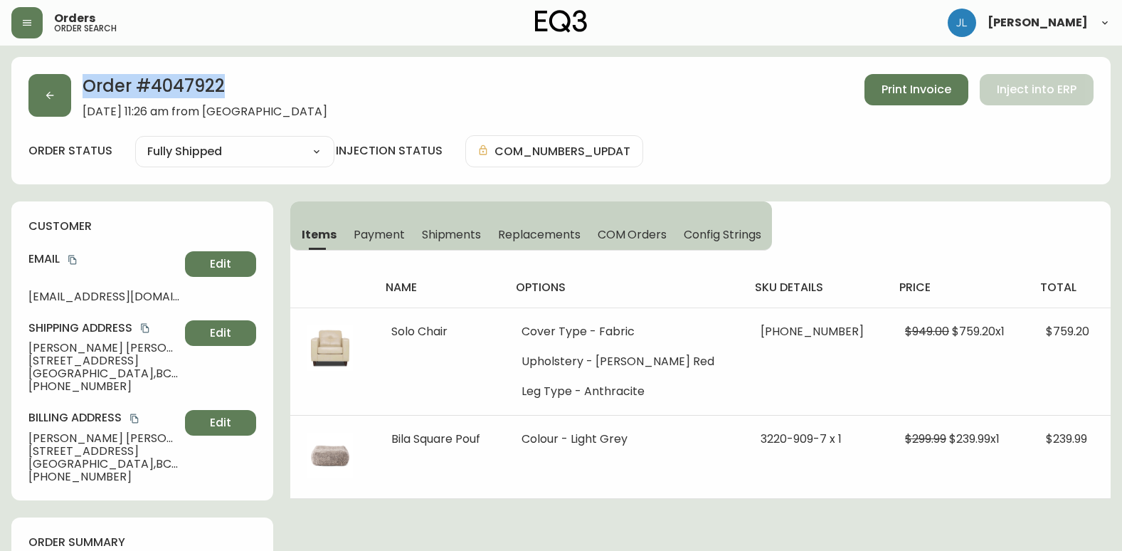
drag, startPoint x: 232, startPoint y: 87, endPoint x: 97, endPoint y: 94, distance: 135.4
click at [85, 96] on h2 "Order # 4047922" at bounding box center [205, 89] width 245 height 31
